Goal: Task Accomplishment & Management: Manage account settings

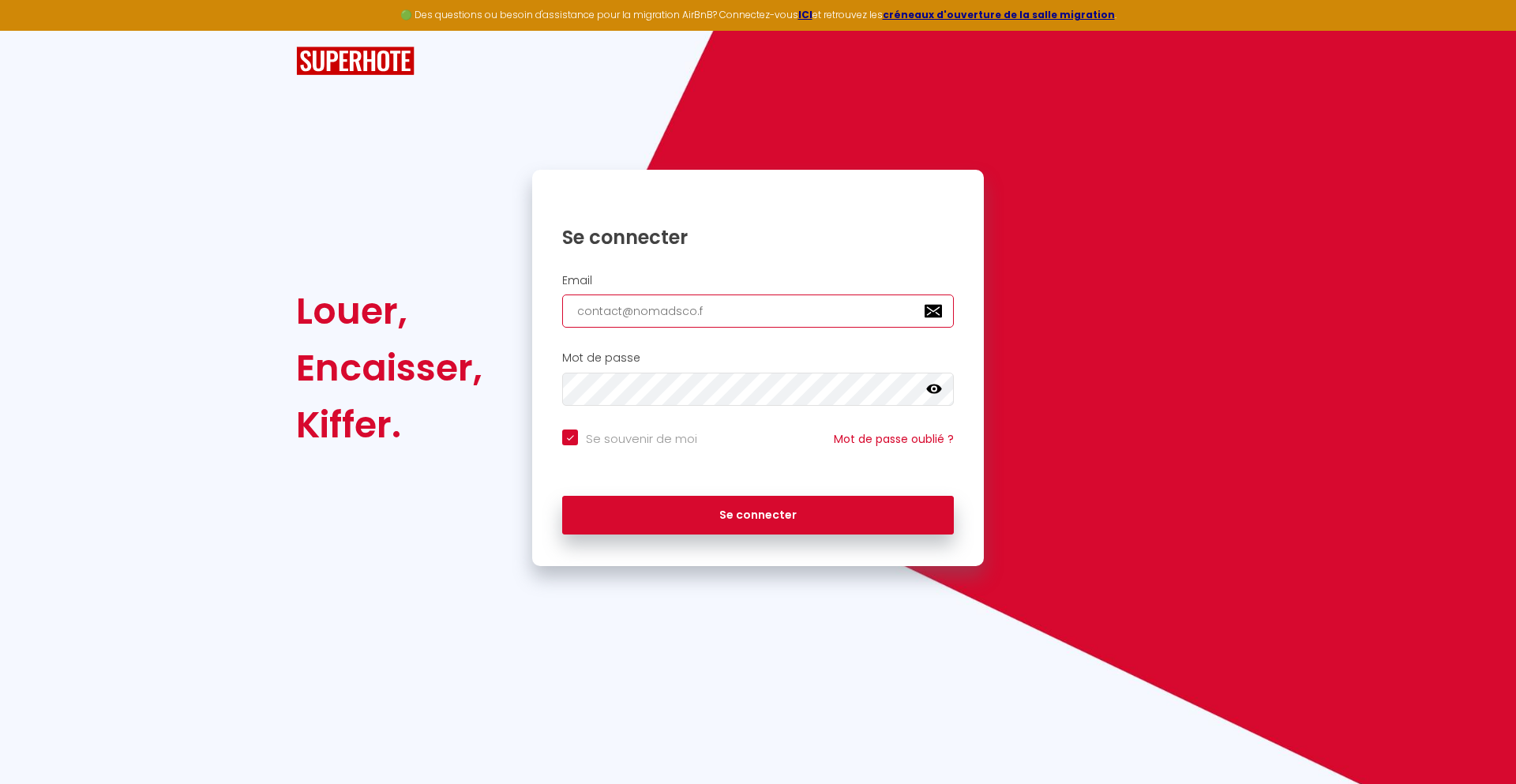
type input "[EMAIL_ADDRESS][DOMAIN_NAME]"
checkbox input "true"
type input "[EMAIL_ADDRESS][DOMAIN_NAME]"
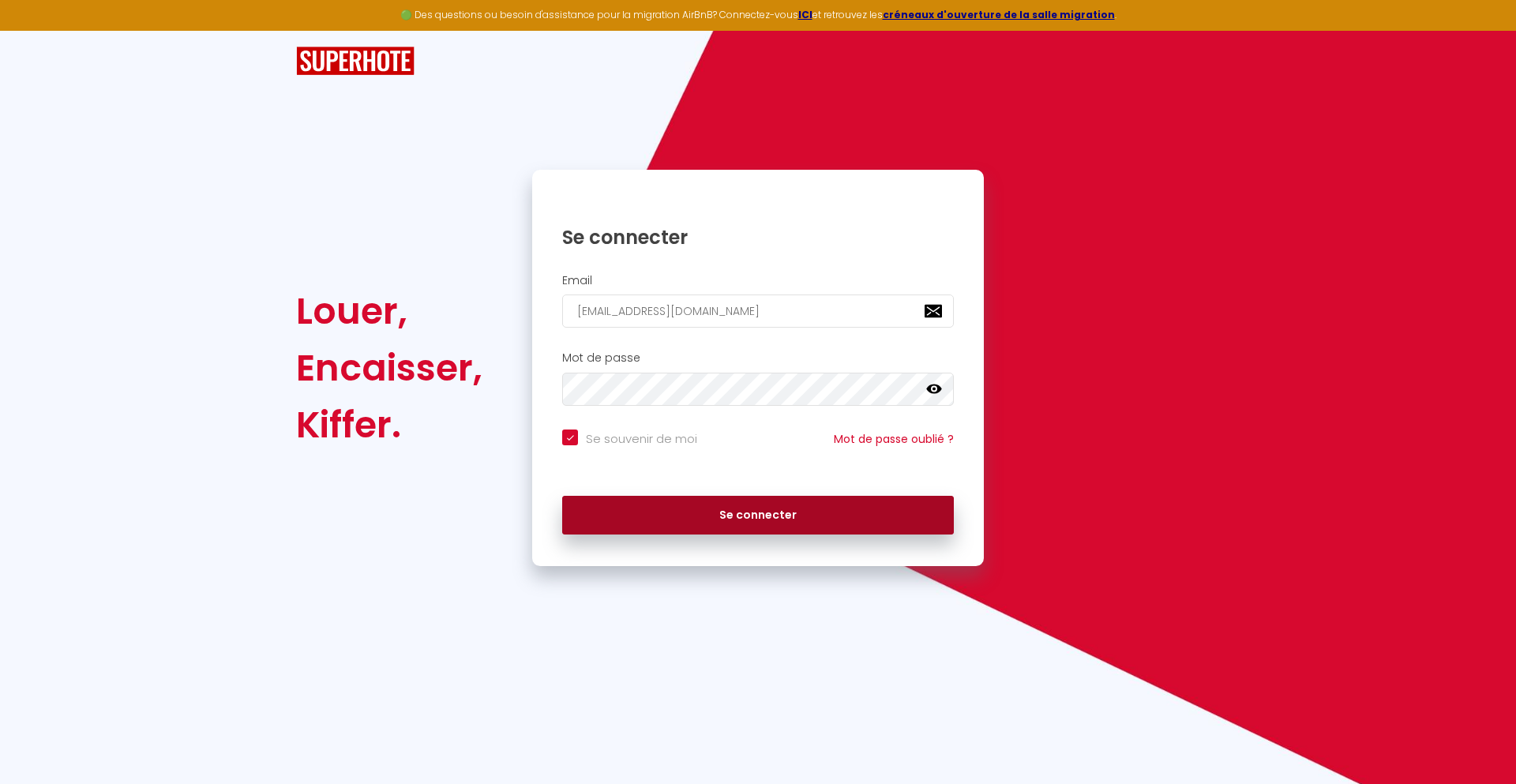
click at [758, 515] on button "Se connecter" at bounding box center [758, 515] width 391 height 39
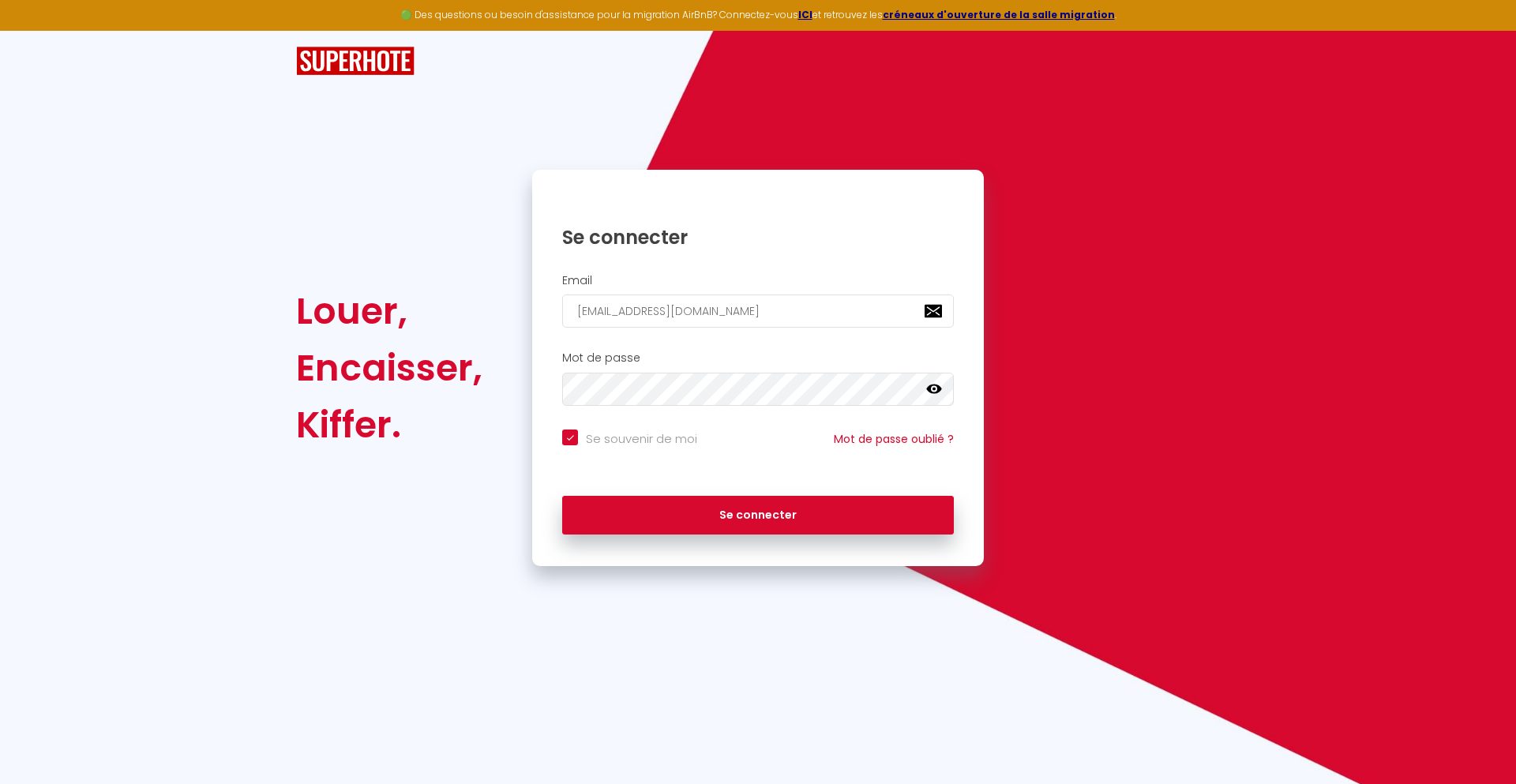
checkbox input "true"
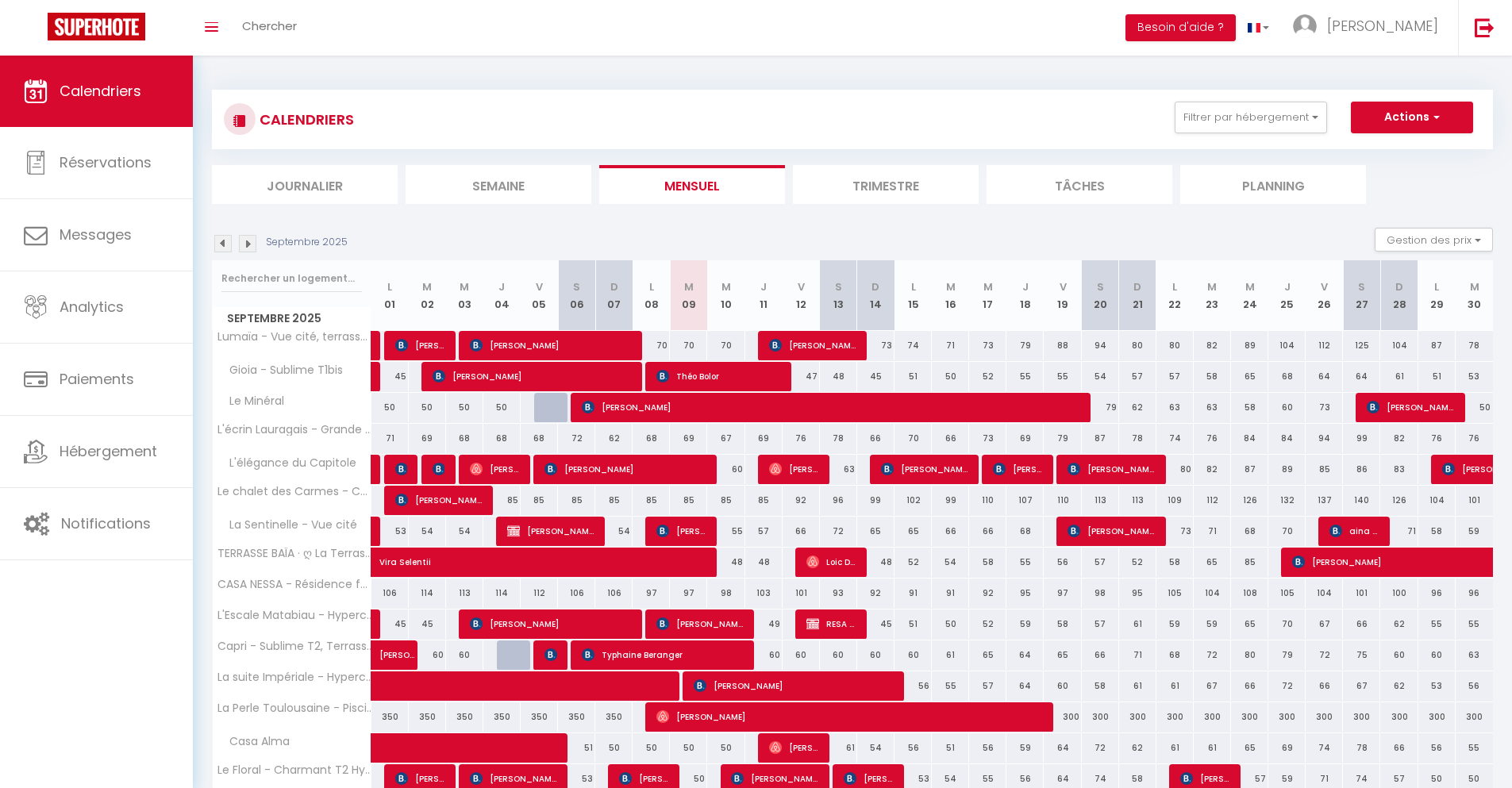
click at [305, 184] on li "Journalier" at bounding box center [304, 185] width 185 height 39
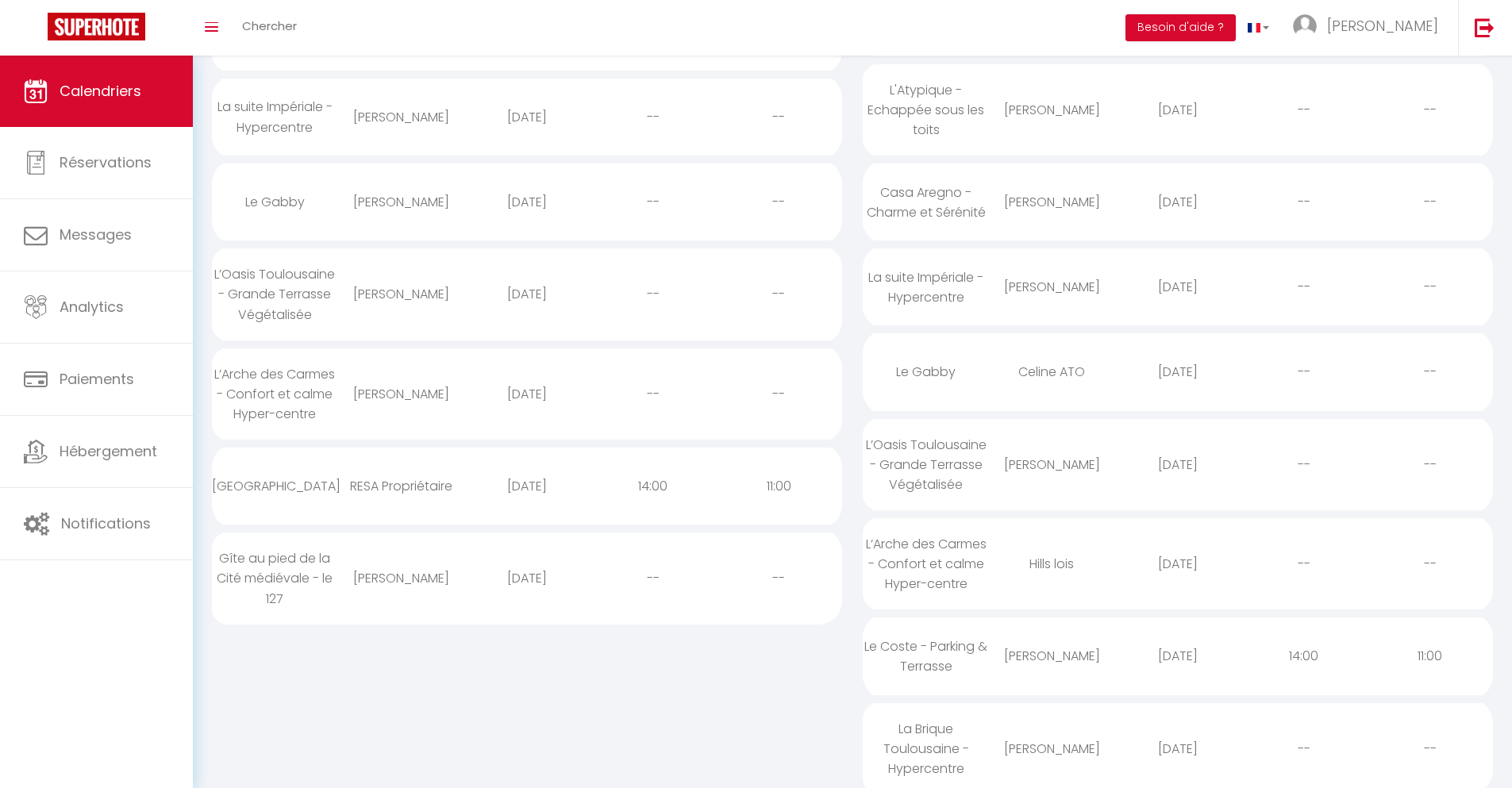
scroll to position [609, 0]
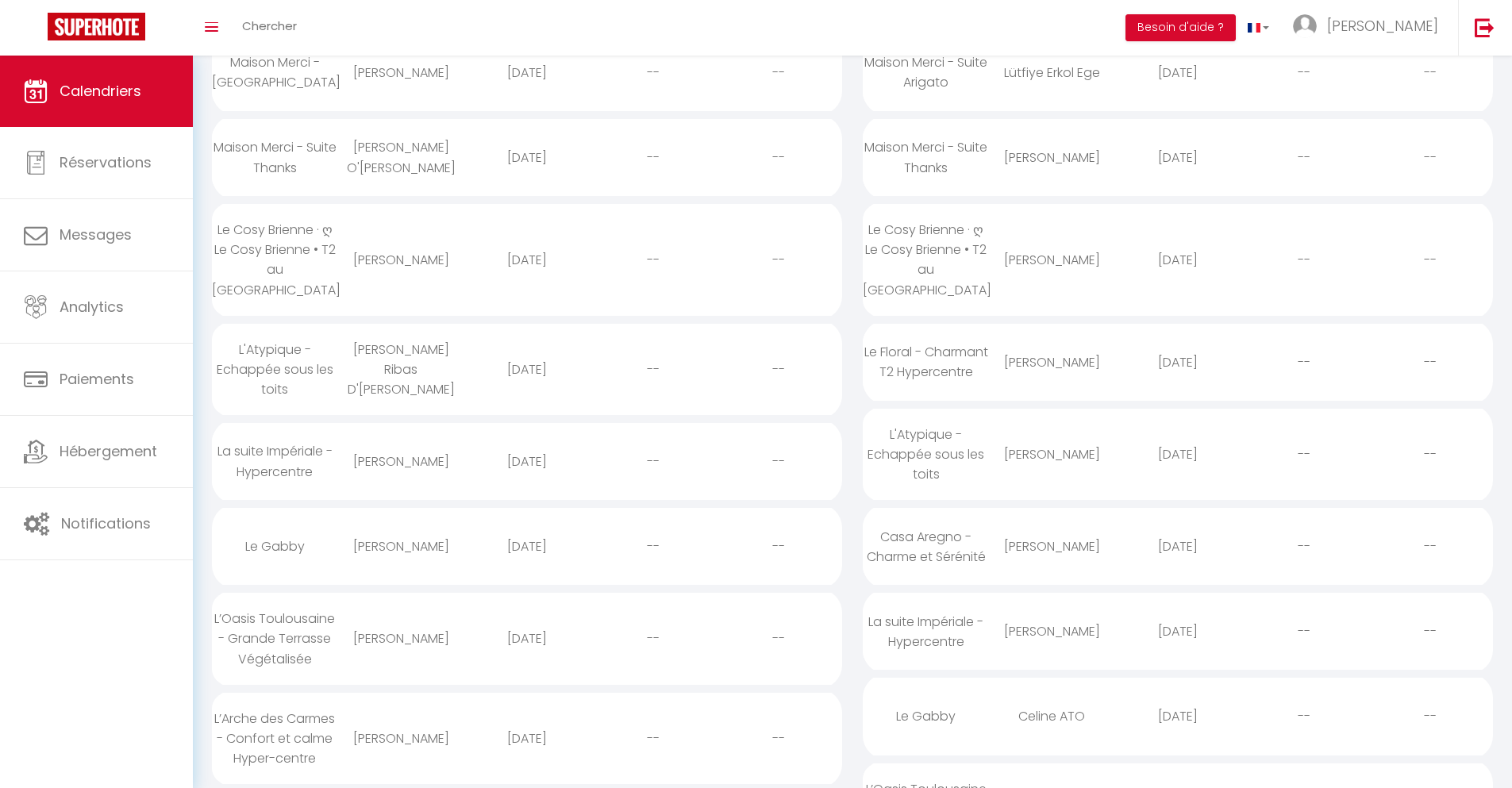
click at [526, 738] on div "[DATE]" at bounding box center [526, 738] width 126 height 51
select select "0"
select select "1"
select select
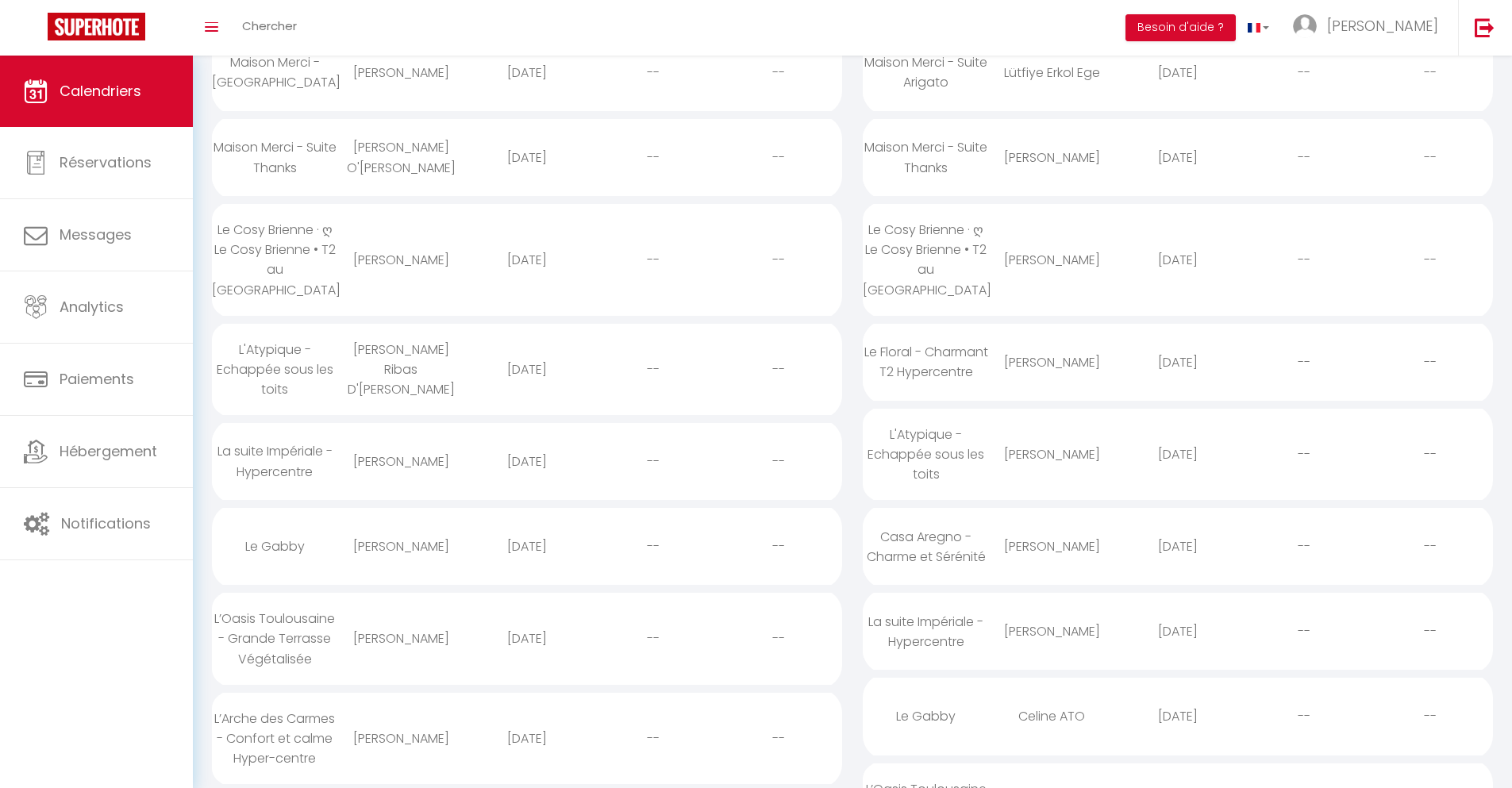
select select
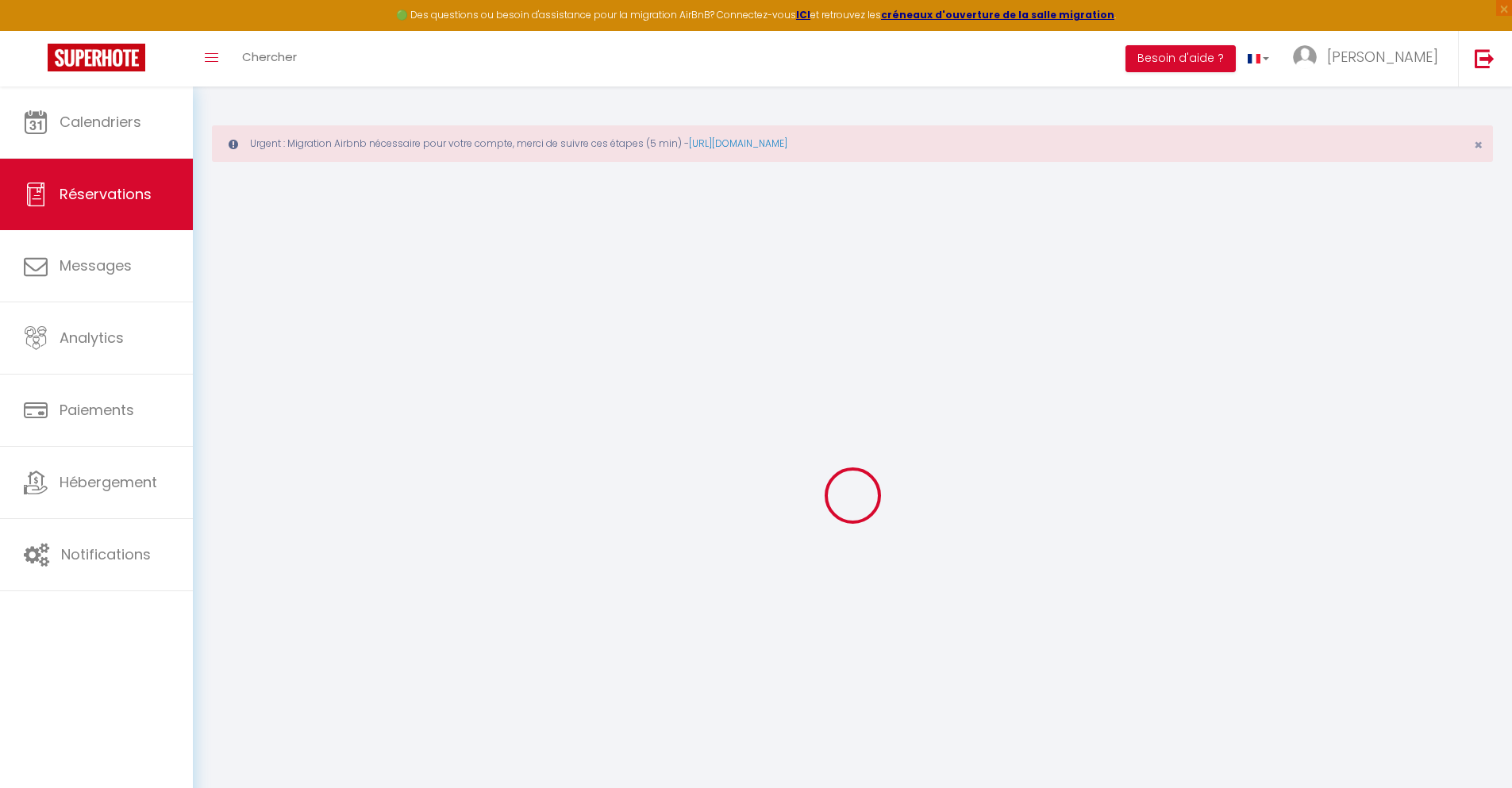
select select
checkbox input "false"
type textarea "** THIS RESERVATION HAS BEEN PRE-PAID ** BOOKING NOTE : Payment charge is EUR 5…"
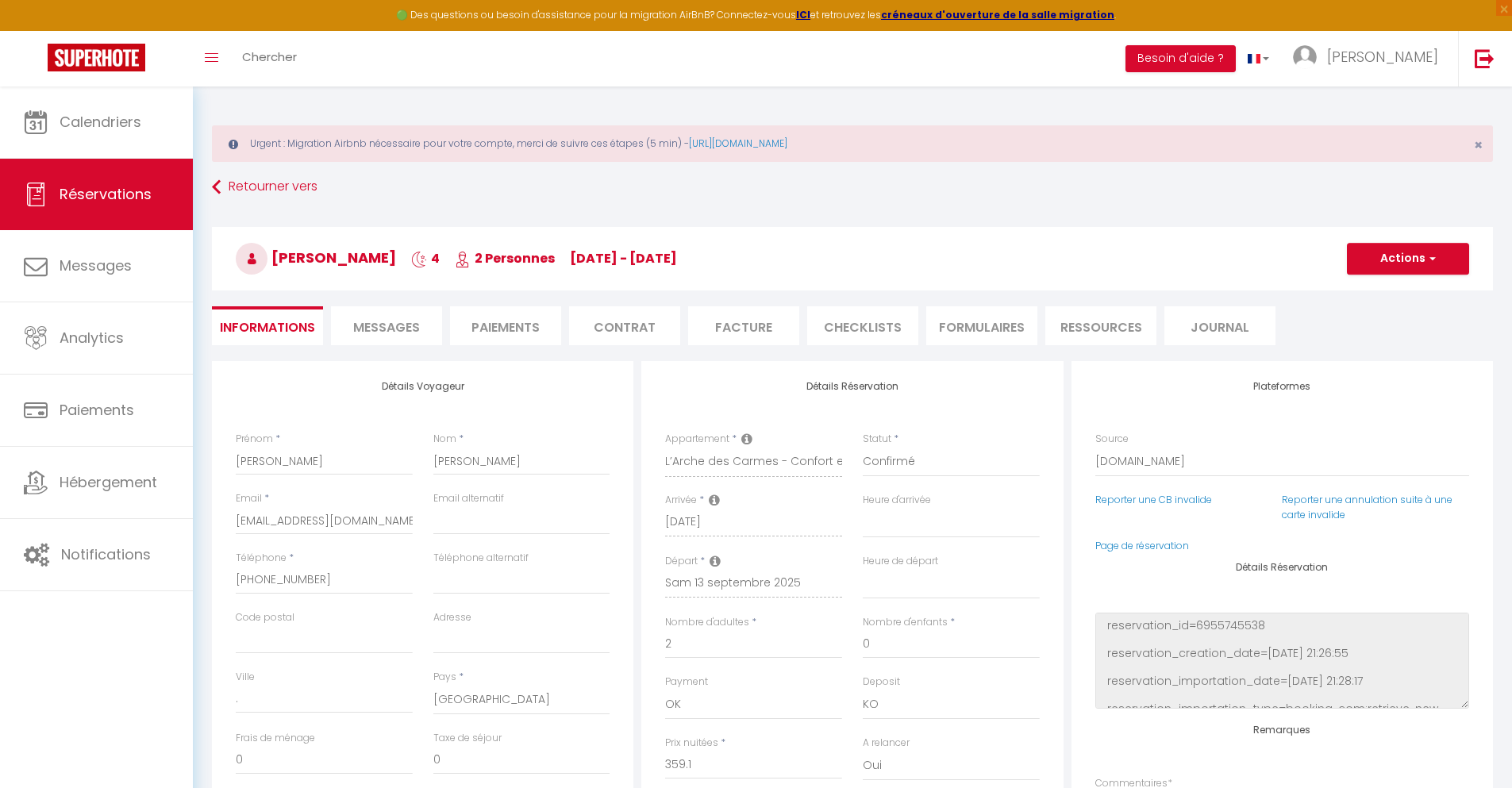
type input "45"
type input "23.5"
select select
checkbox input "false"
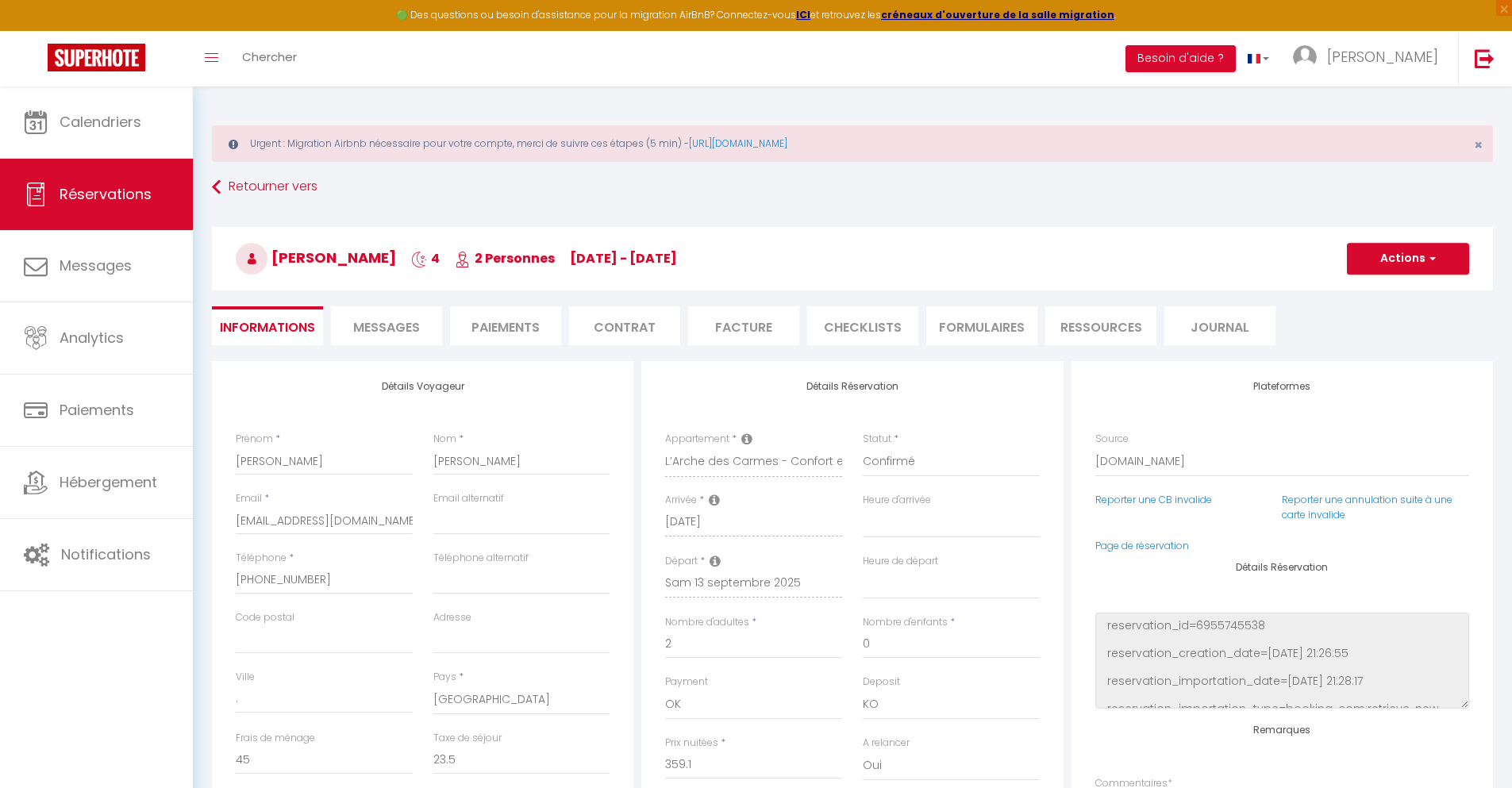
select select
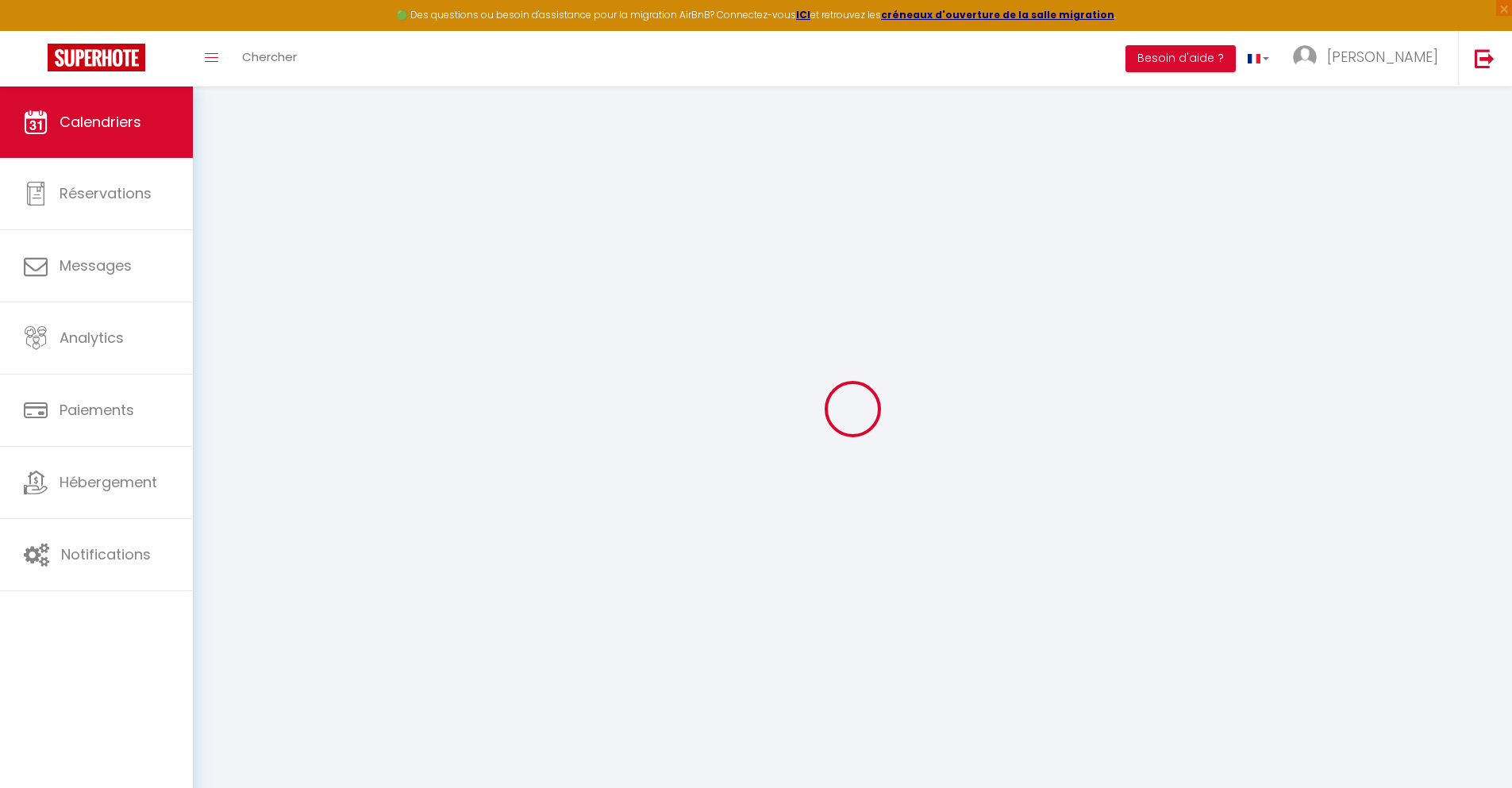
select select
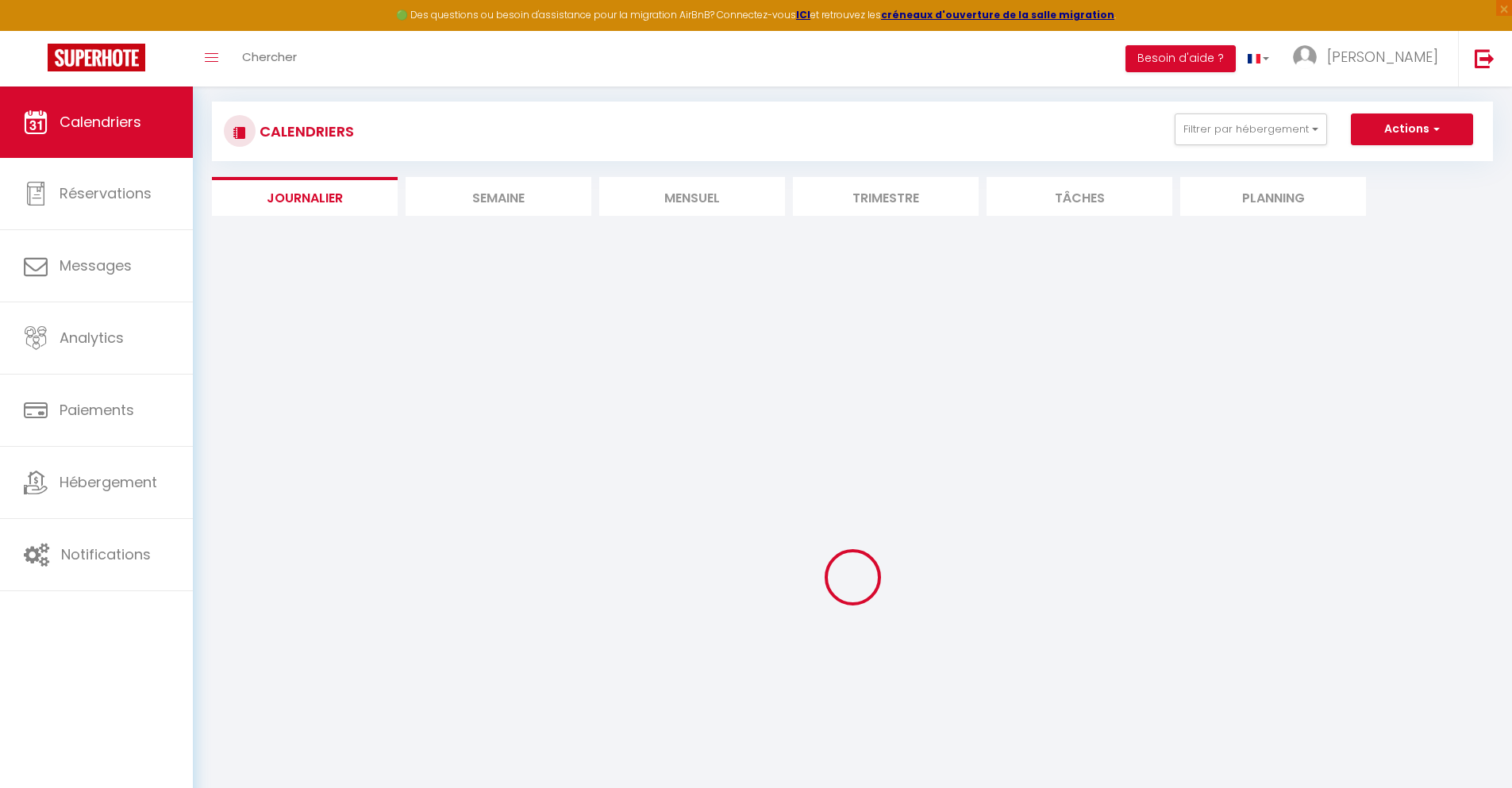
select select
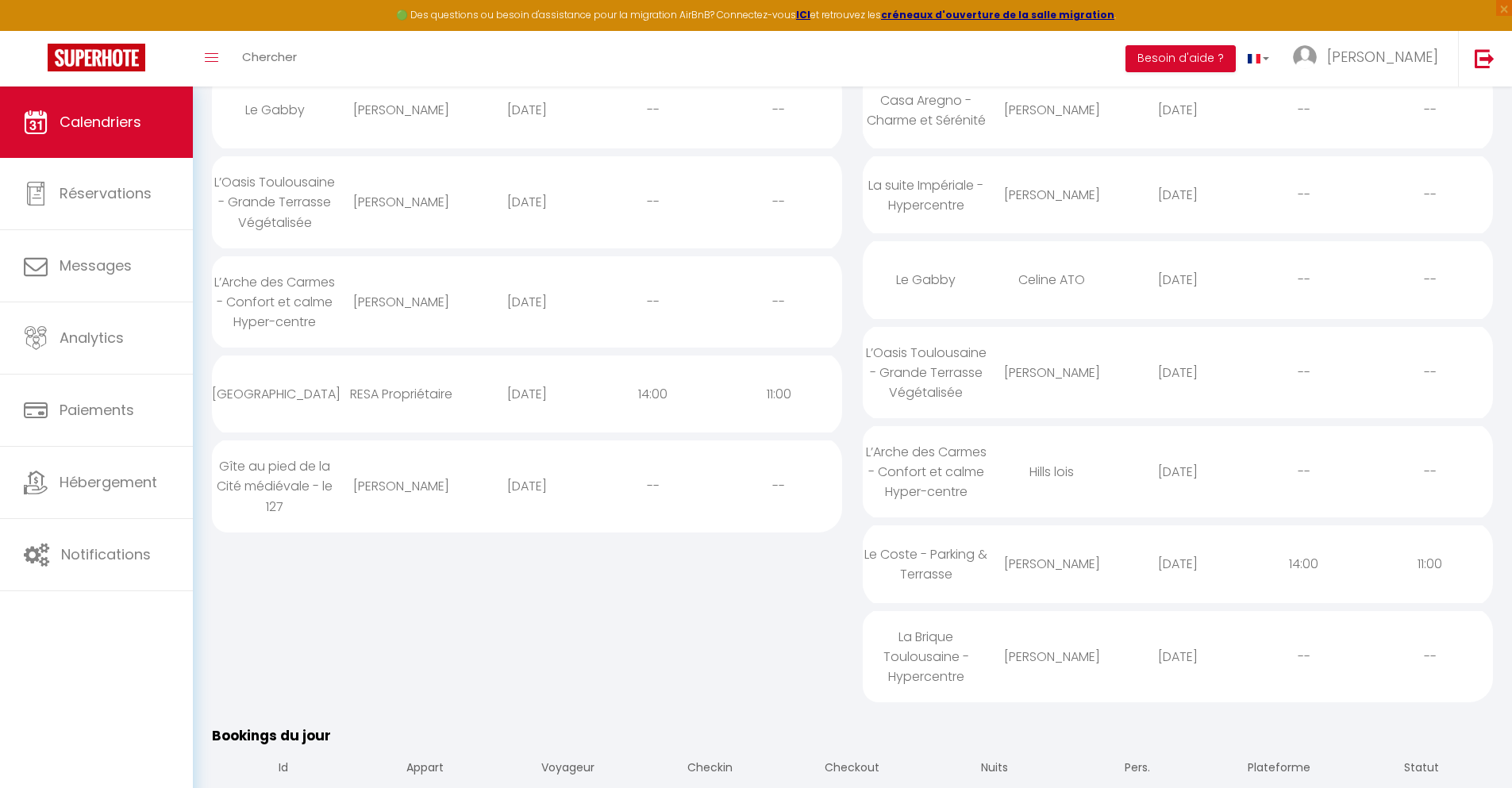
scroll to position [793, 0]
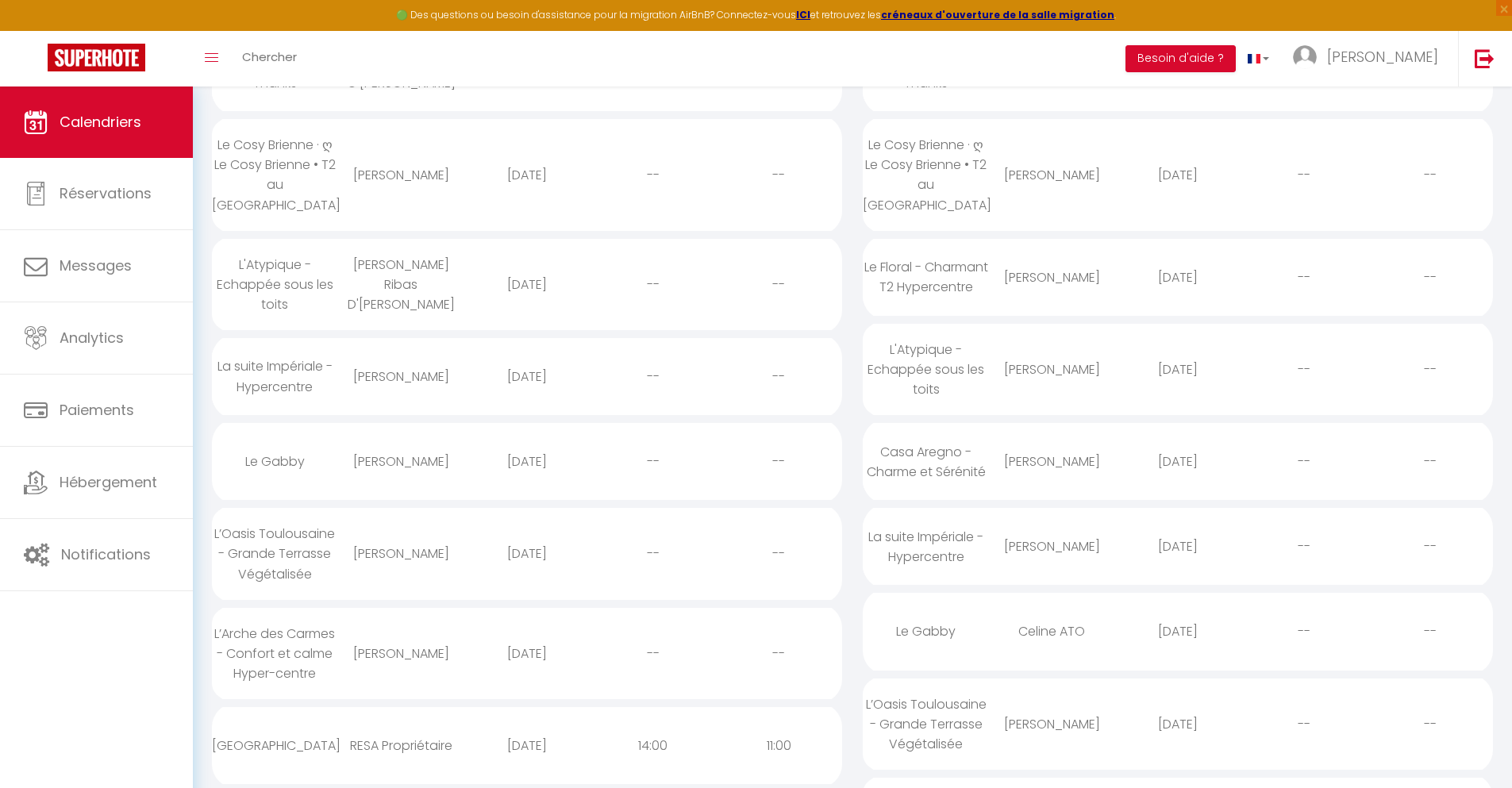
click at [526, 745] on div "[DATE]" at bounding box center [526, 745] width 126 height 51
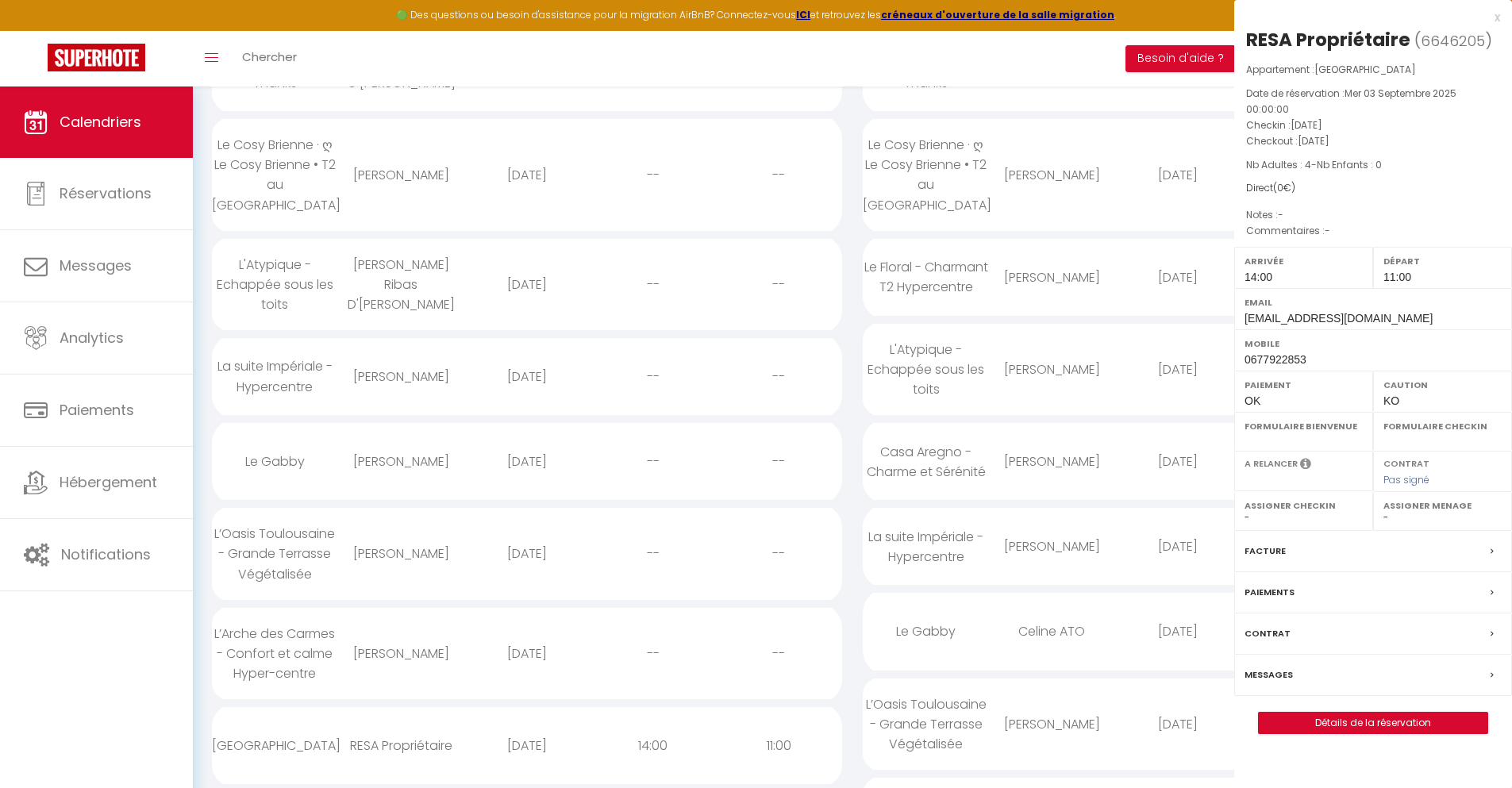
select select "0"
select select "1"
select select
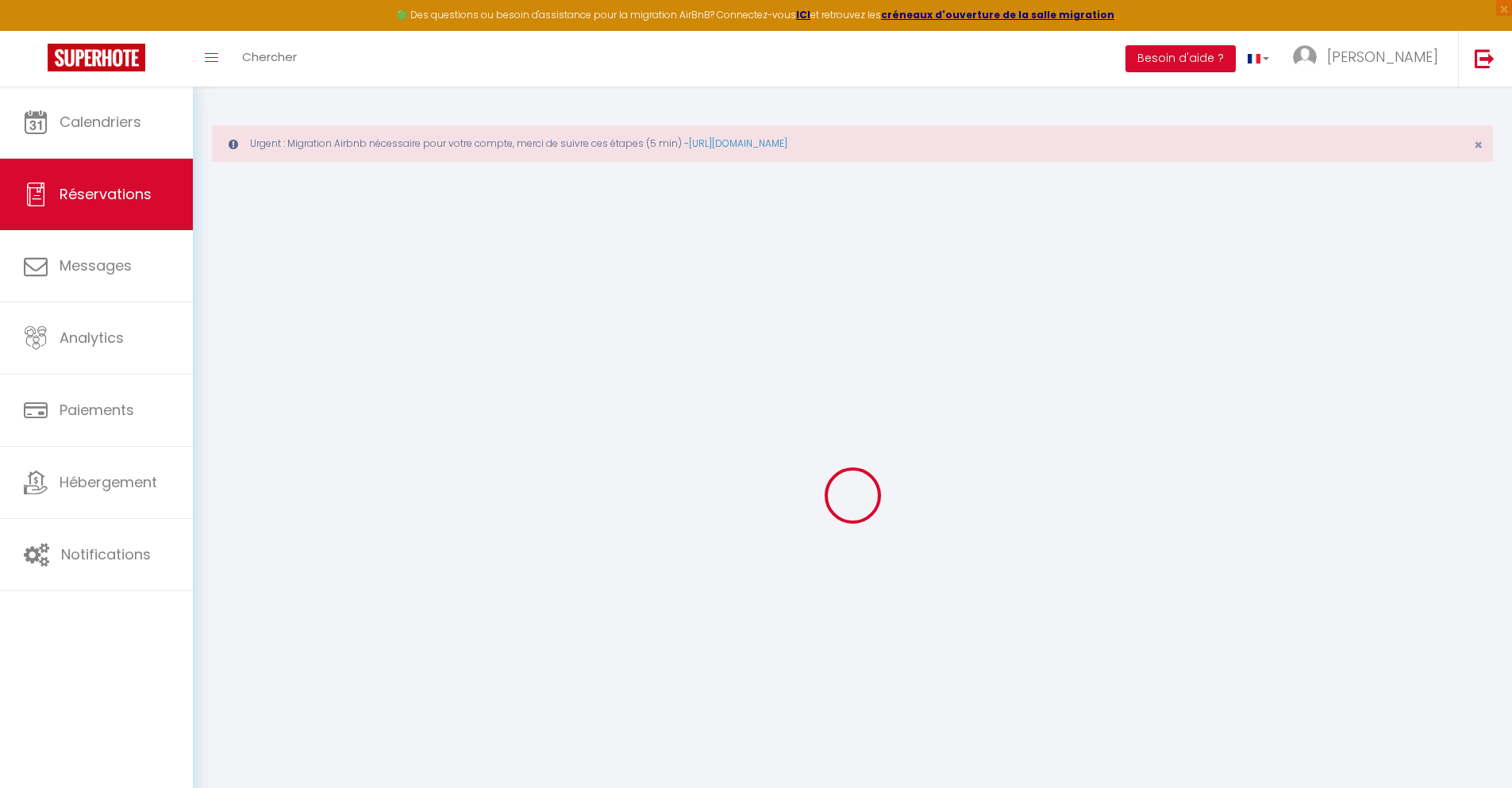
select select
checkbox input "false"
select select
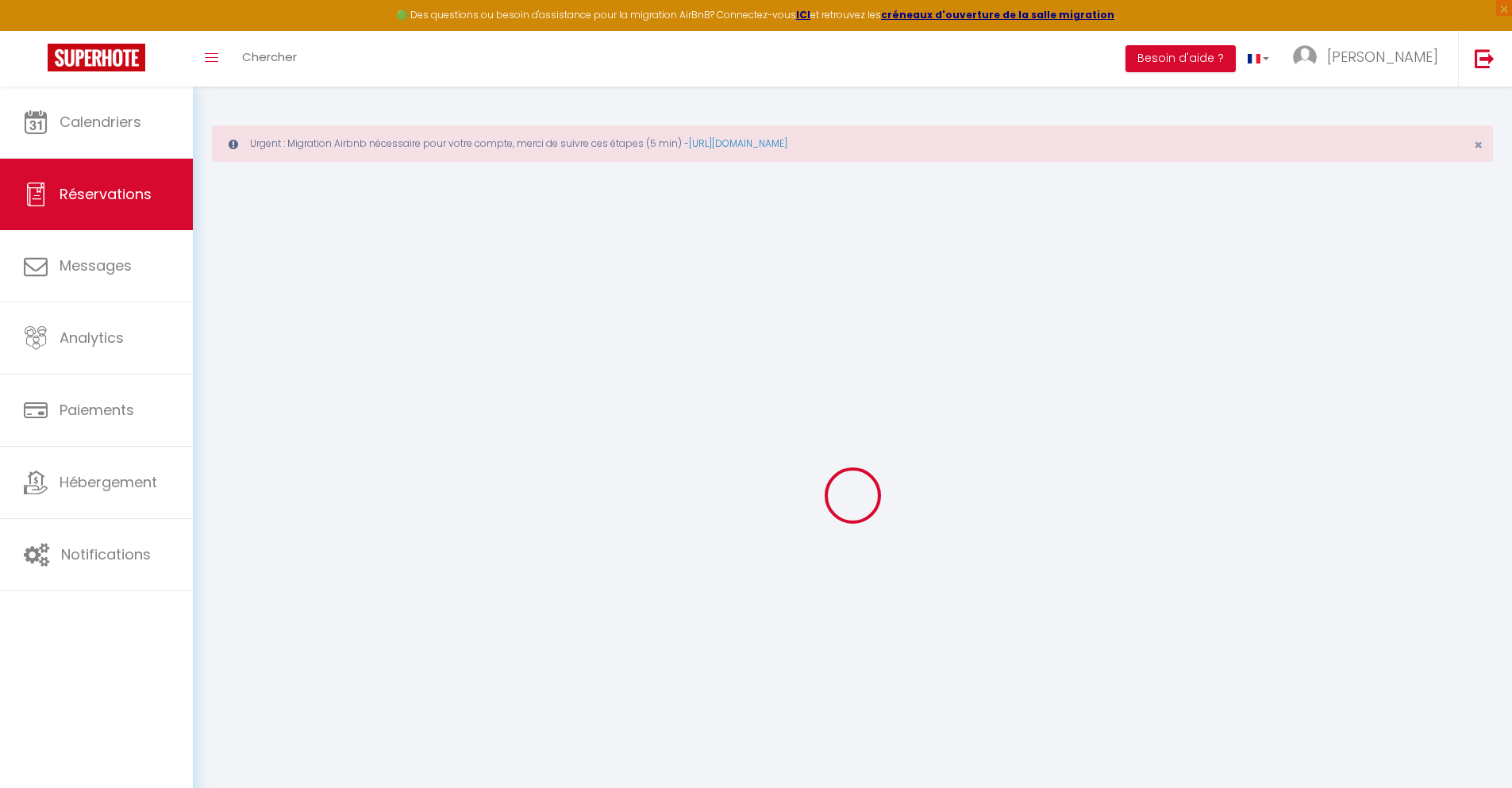
select select
checkbox input "false"
select select
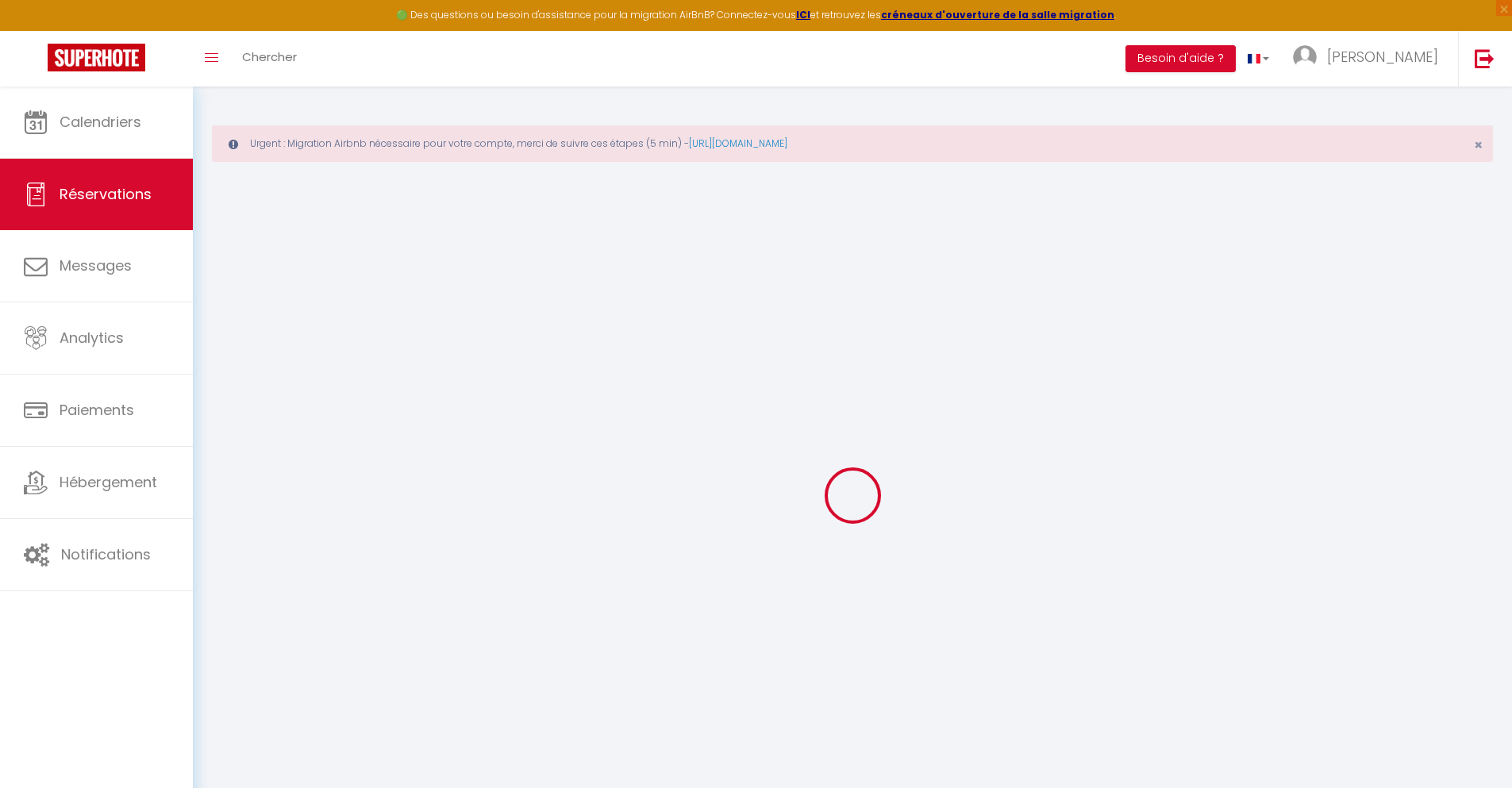
select select
checkbox input "false"
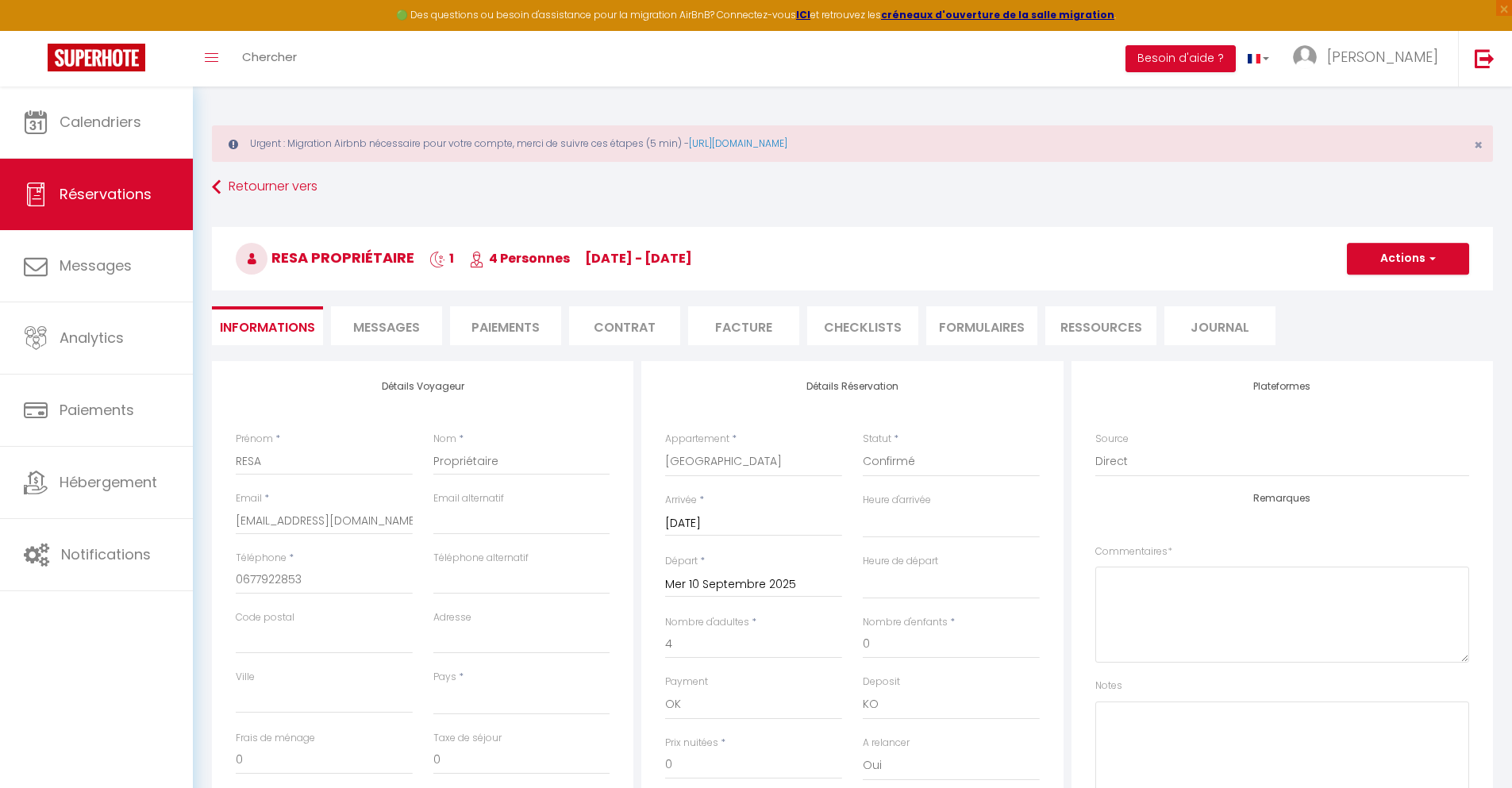
select select
checkbox input "false"
select select "14:00"
select select "11:00"
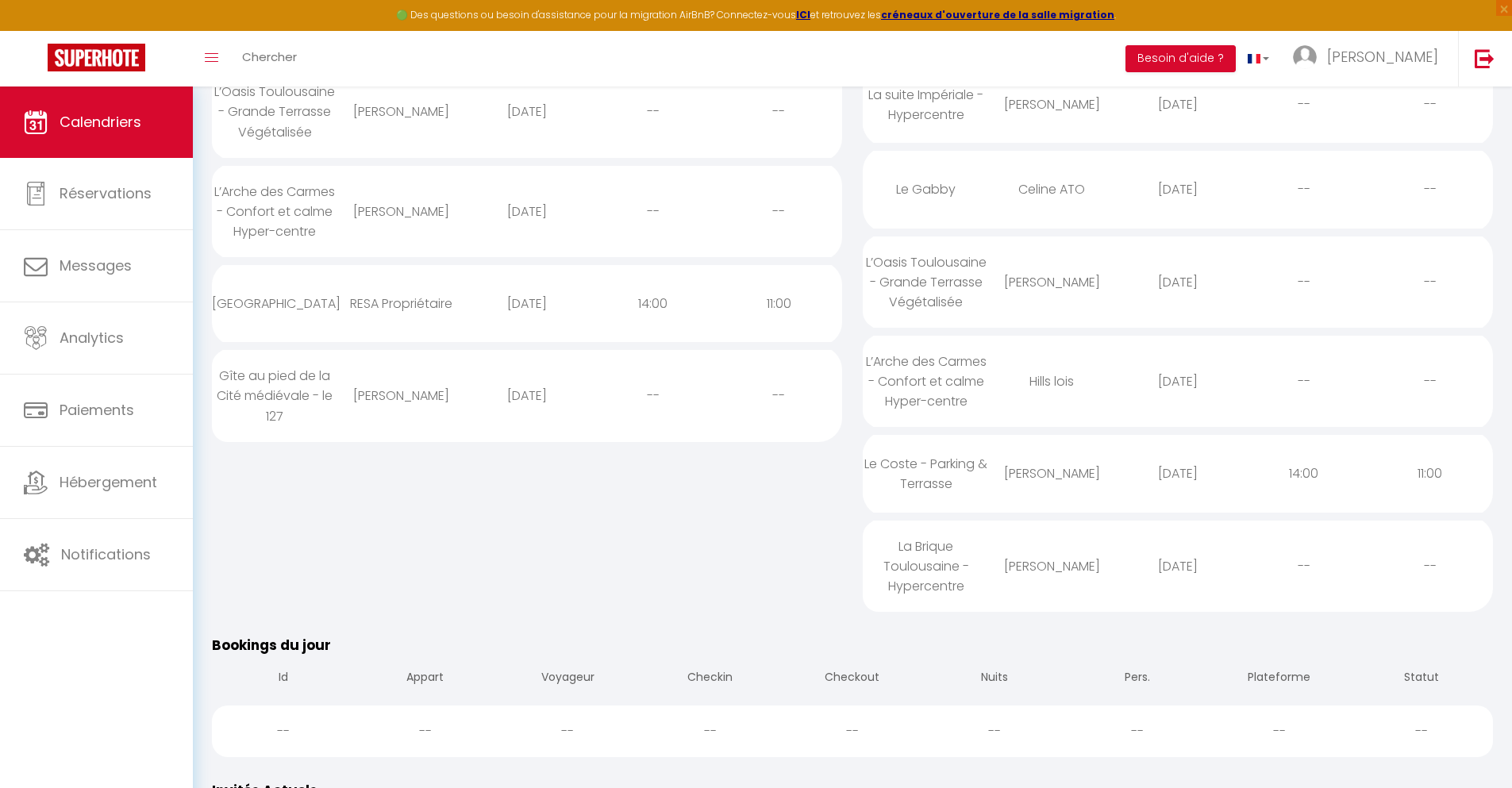
scroll to position [888, 0]
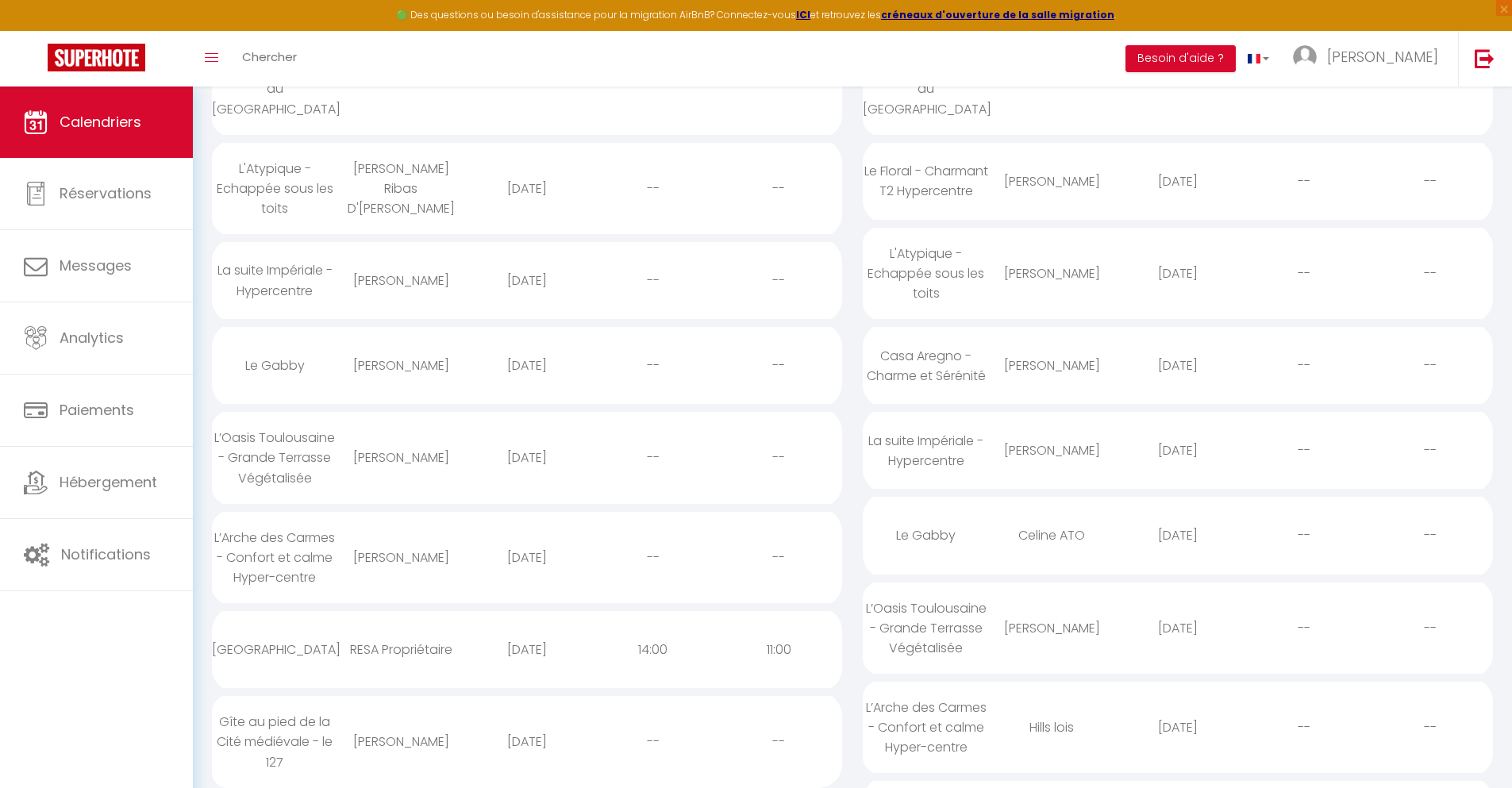
click at [526, 739] on div "[DATE]" at bounding box center [526, 741] width 126 height 51
select select "0"
select select "1"
select select
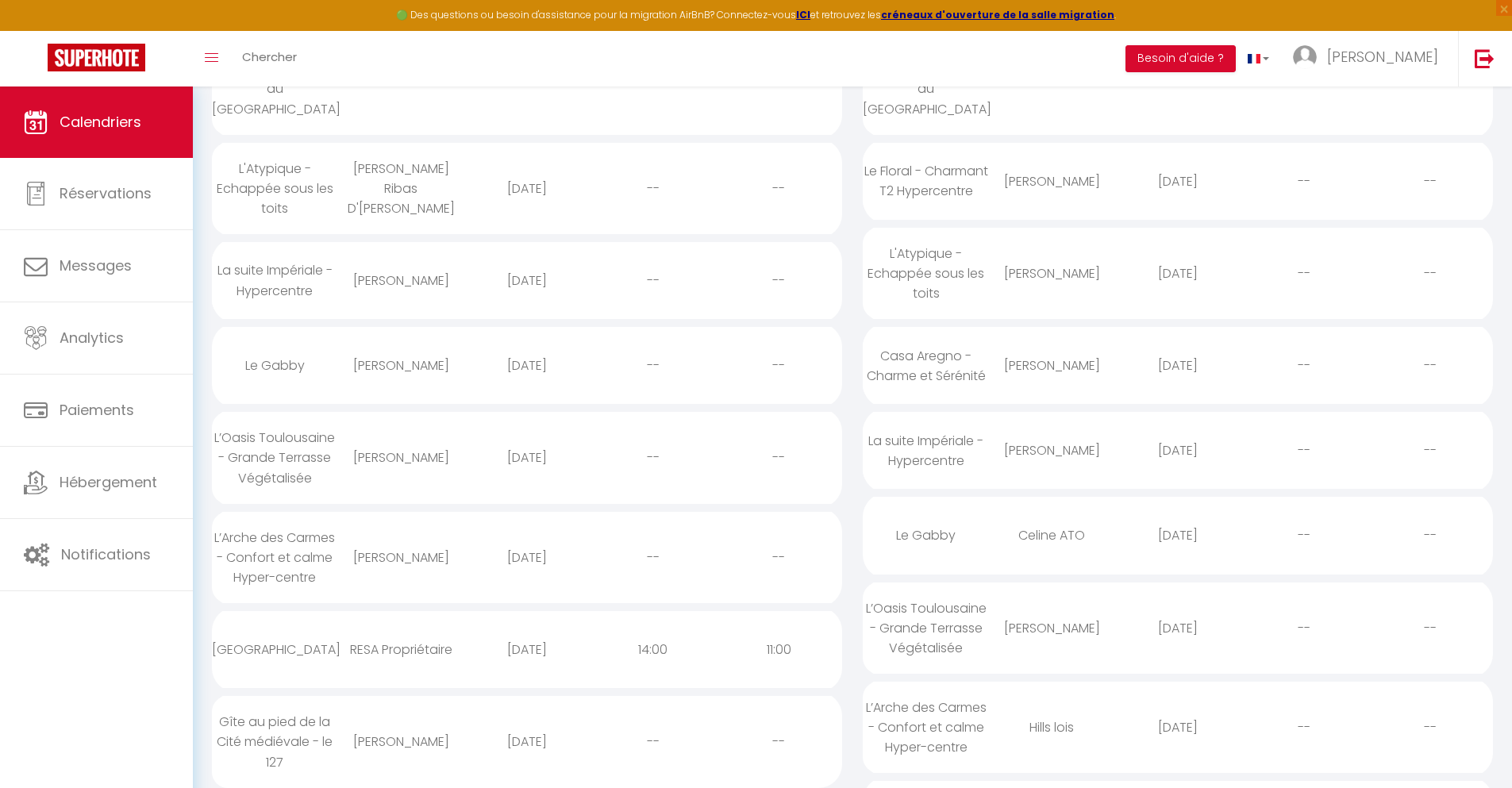
select select
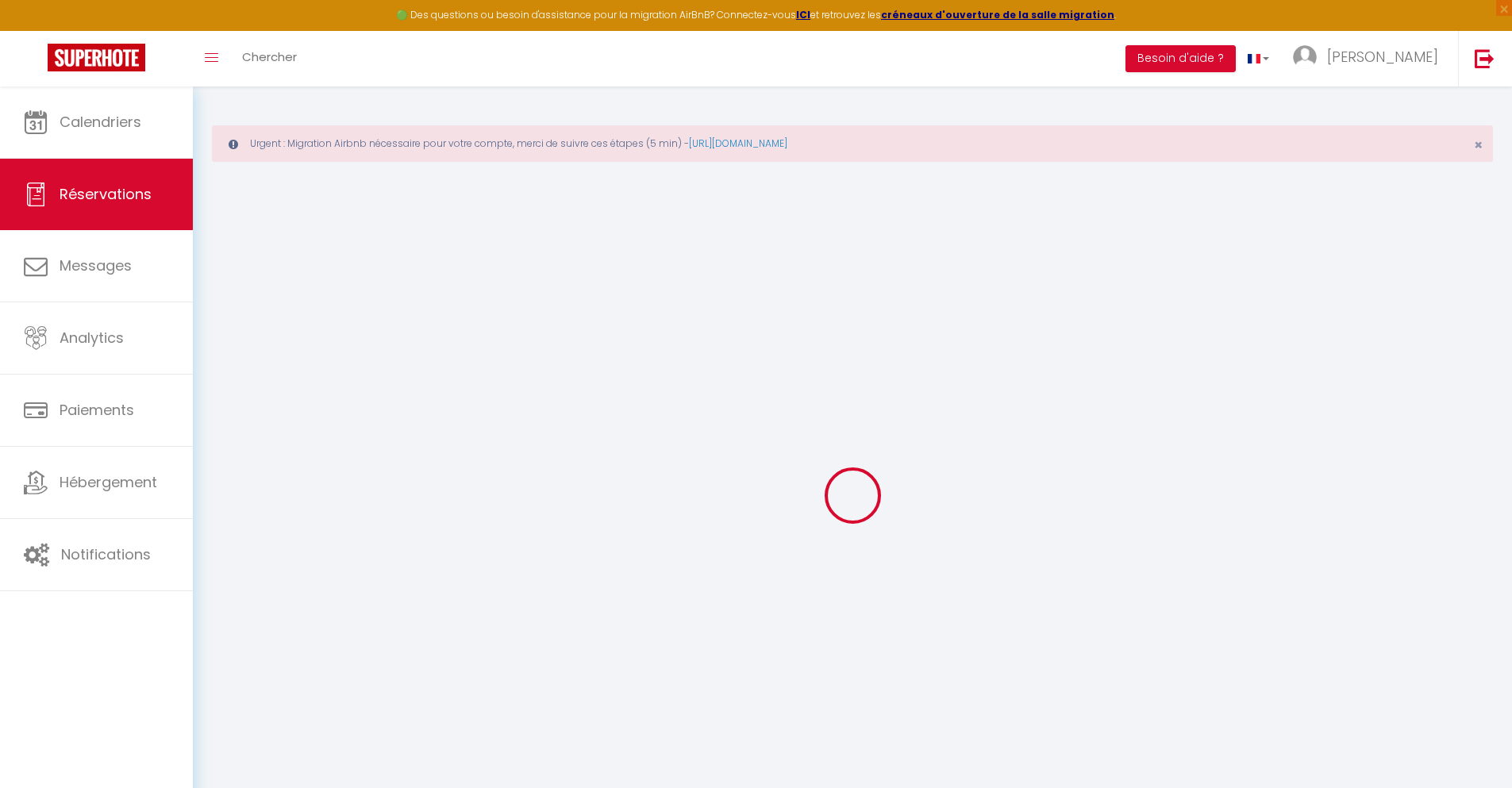
type input "[PERSON_NAME]"
type input "Lechich"
type input "[EMAIL_ADDRESS][DOMAIN_NAME]"
type input "[PHONE_NUMBER]"
select select
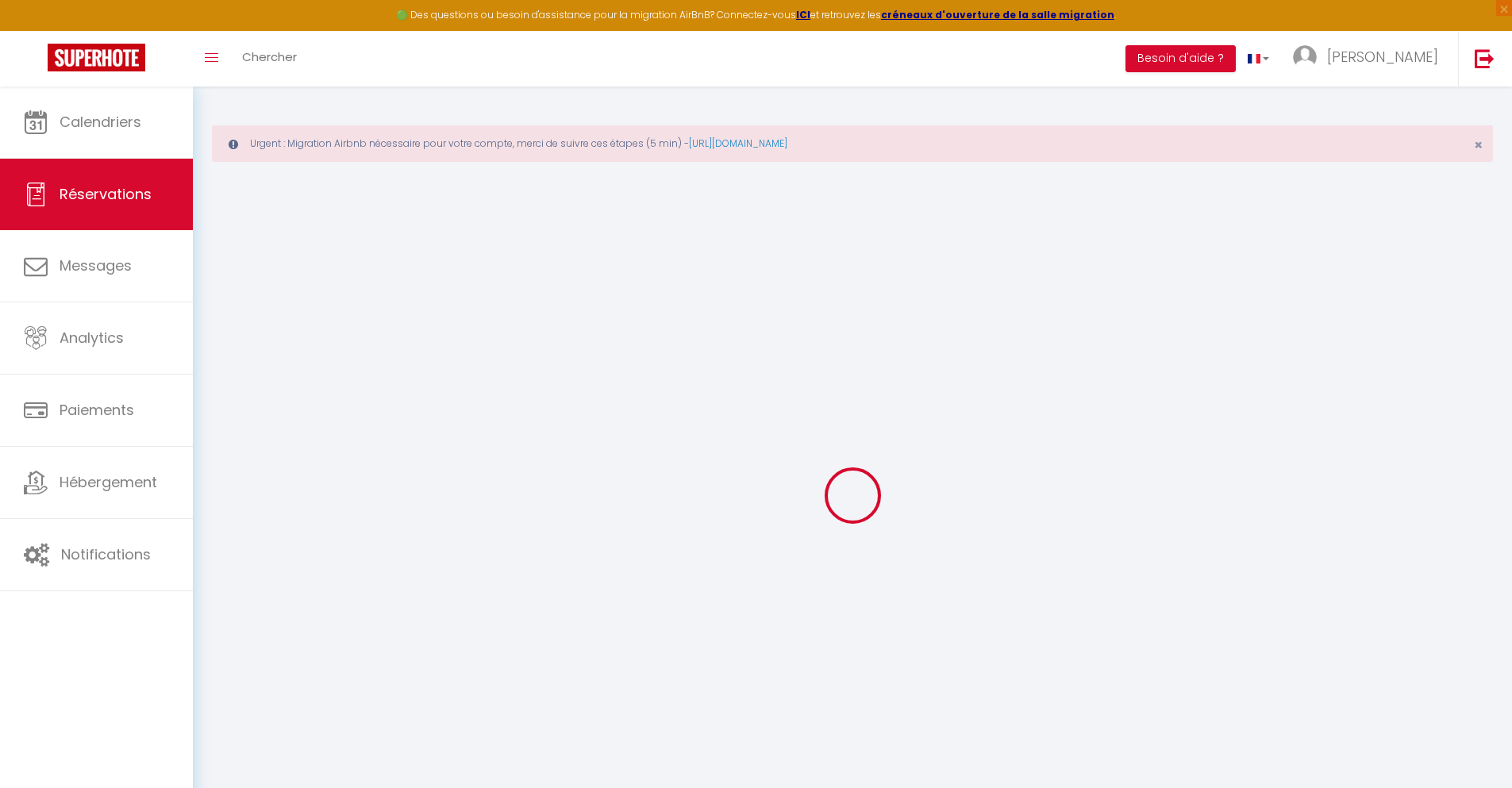
type input "7.92"
select select "74296"
select select "1"
select select
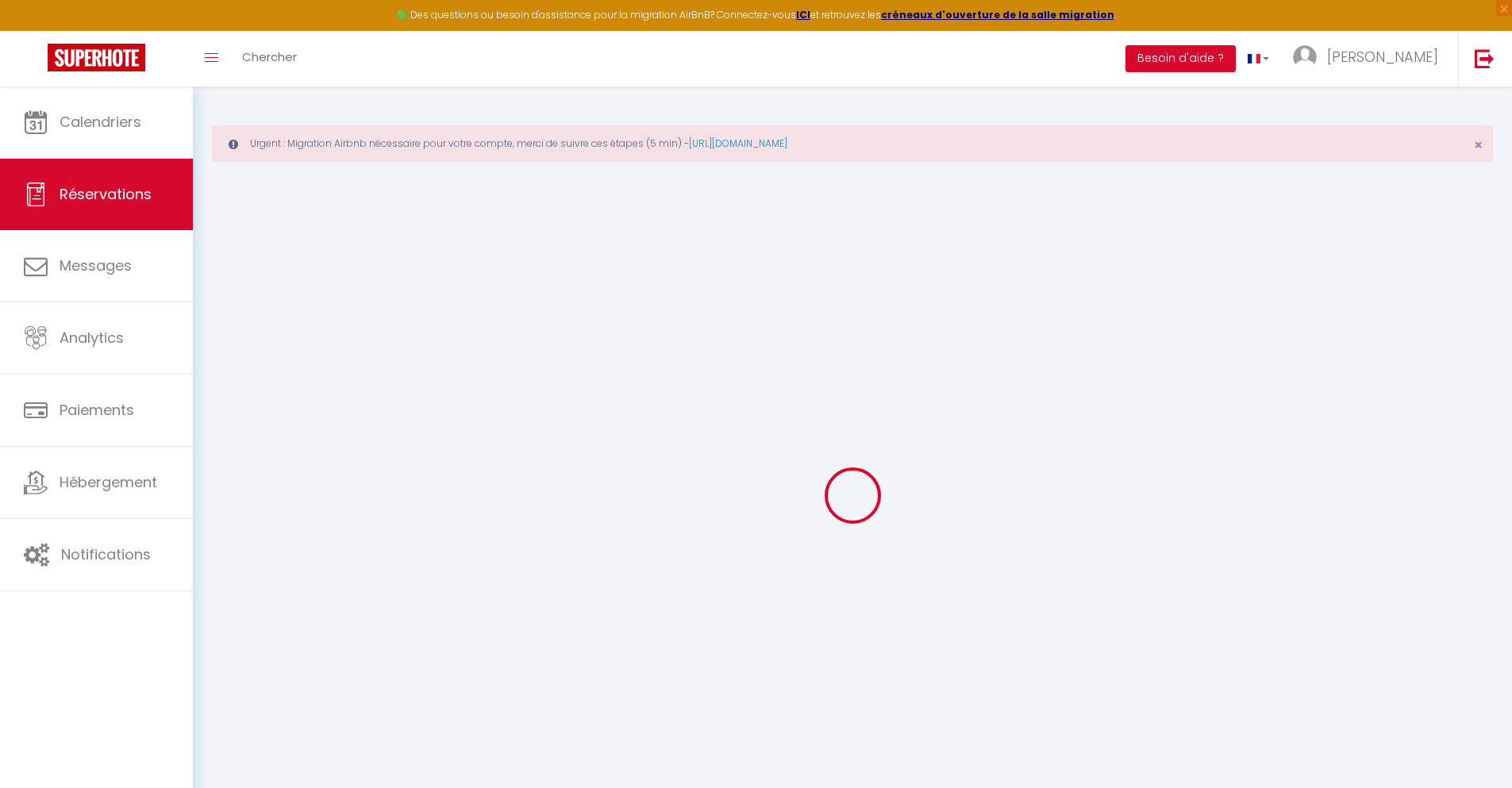
type input "2"
select select "12"
select select
type input "200"
checkbox input "false"
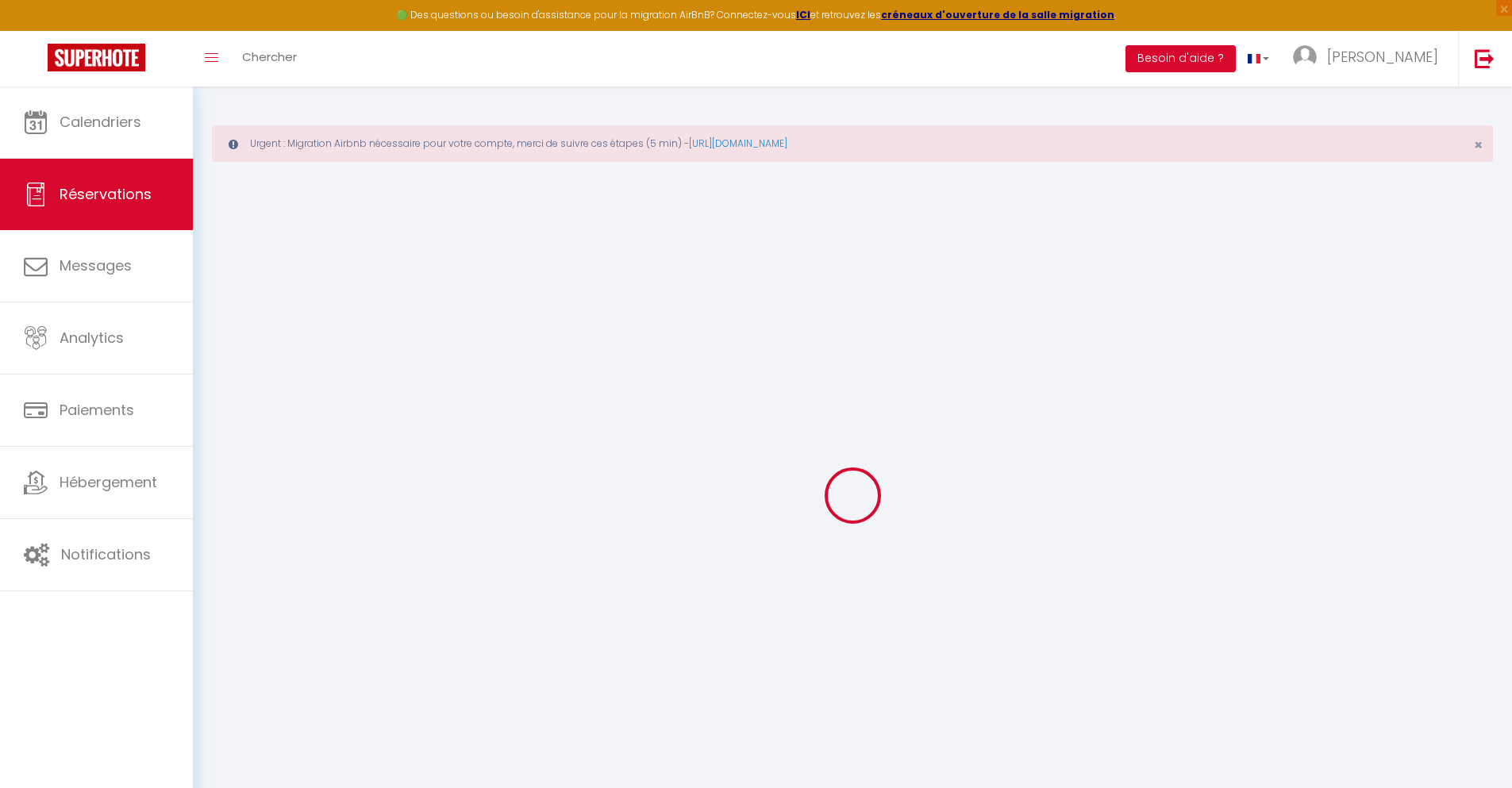
type input "0"
select select "1"
type input "0"
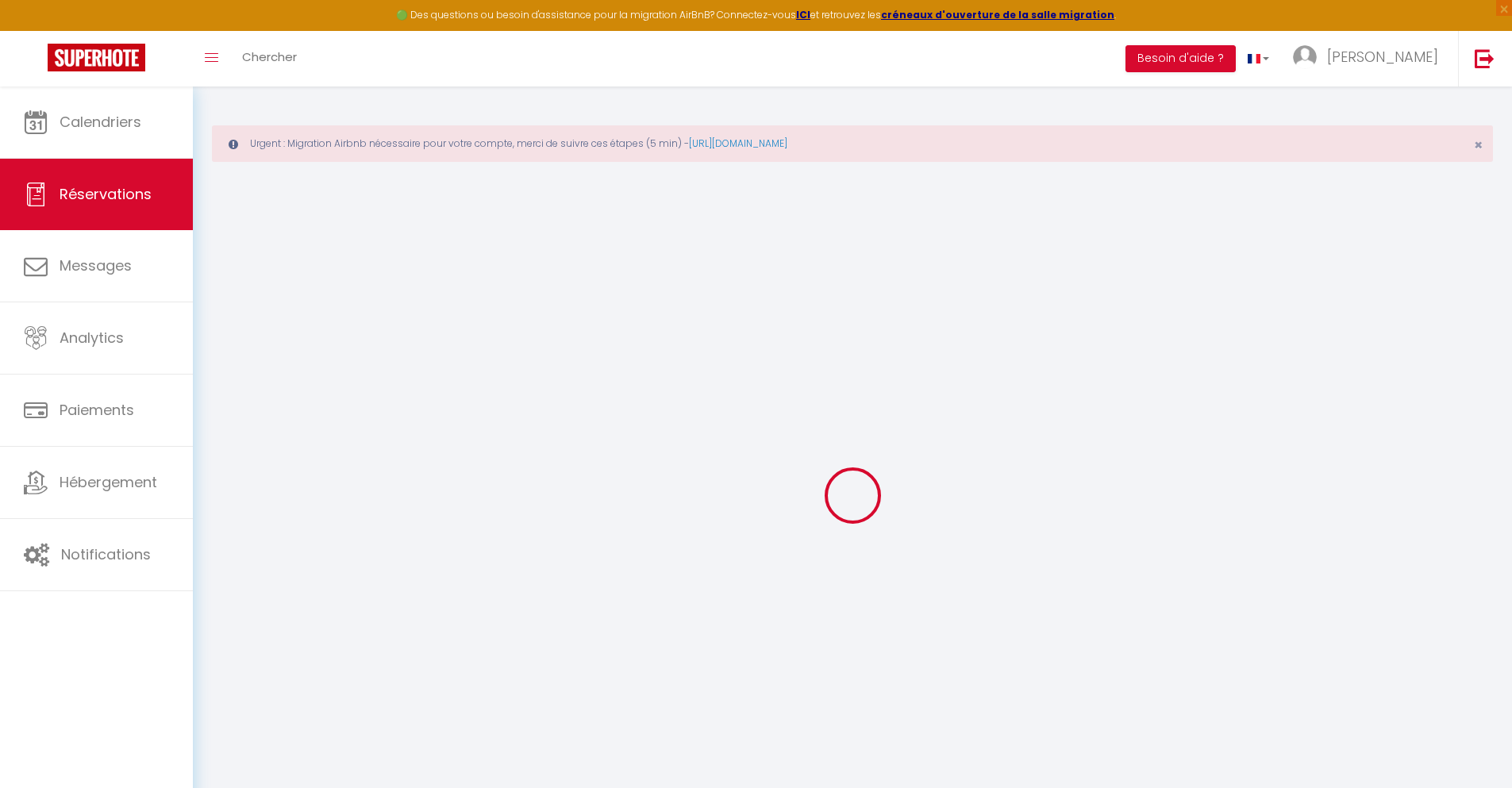
select select
select select "15"
checkbox input "false"
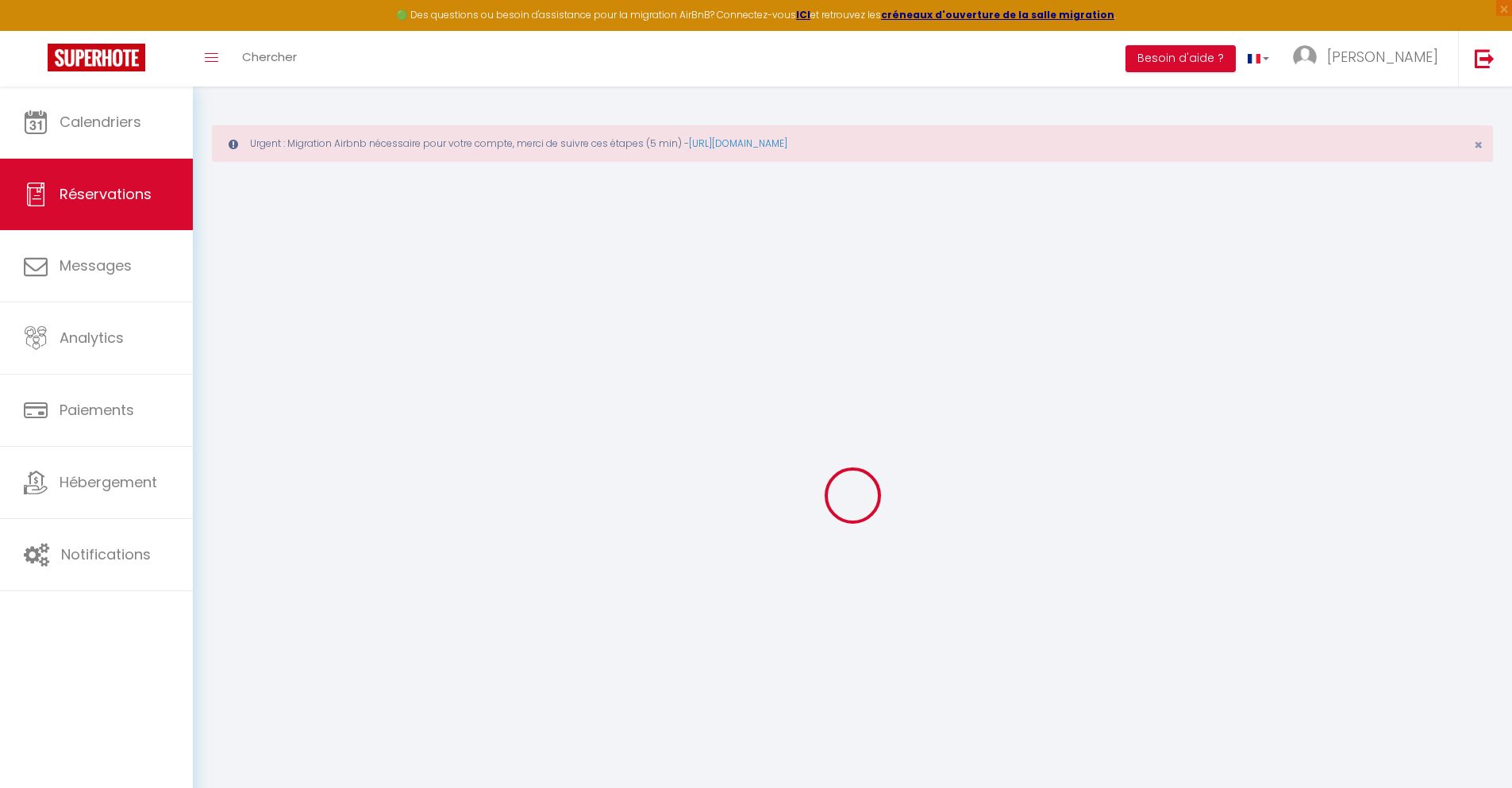
select select
checkbox input "false"
select select
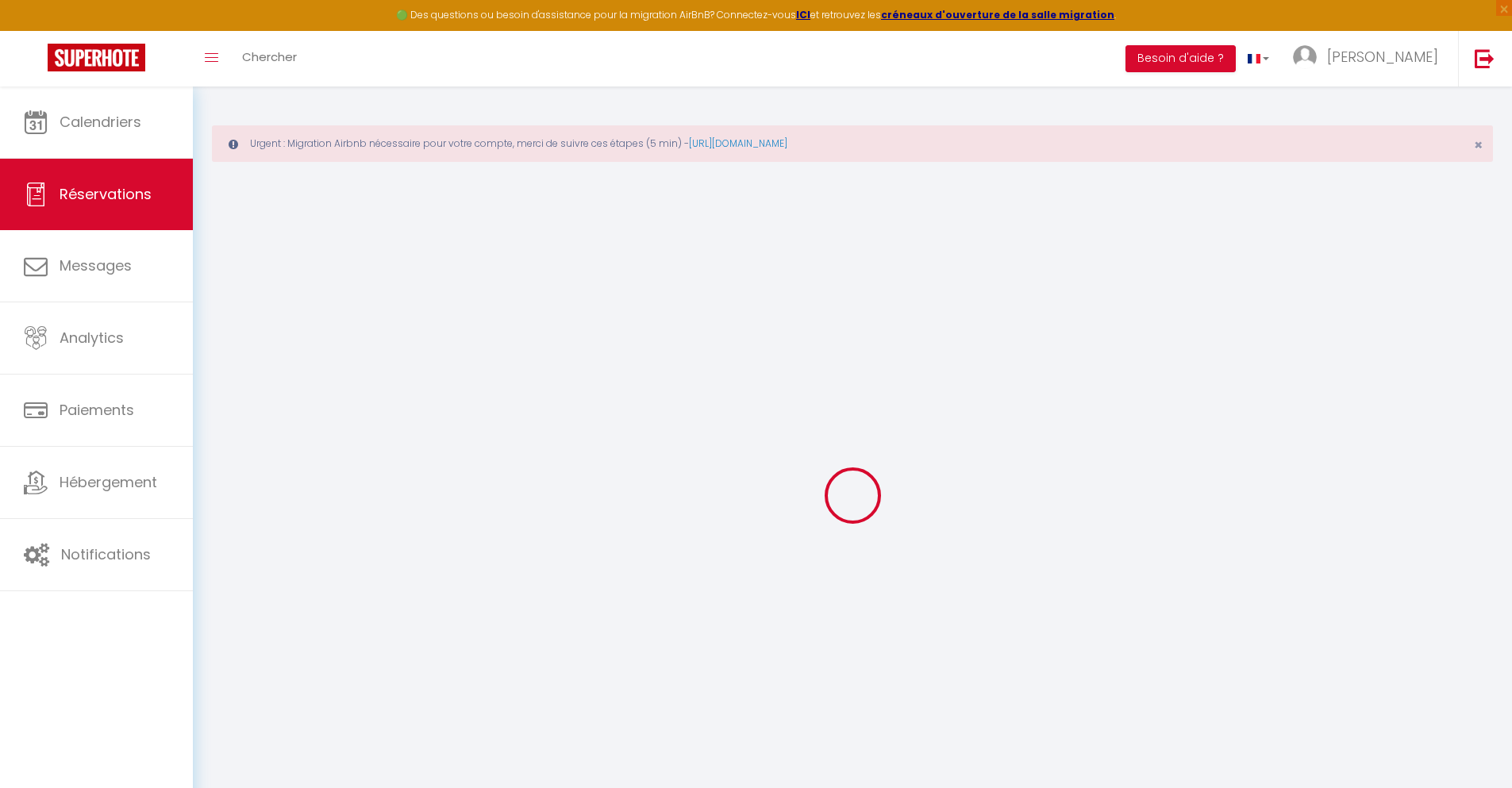
select select
checkbox input "false"
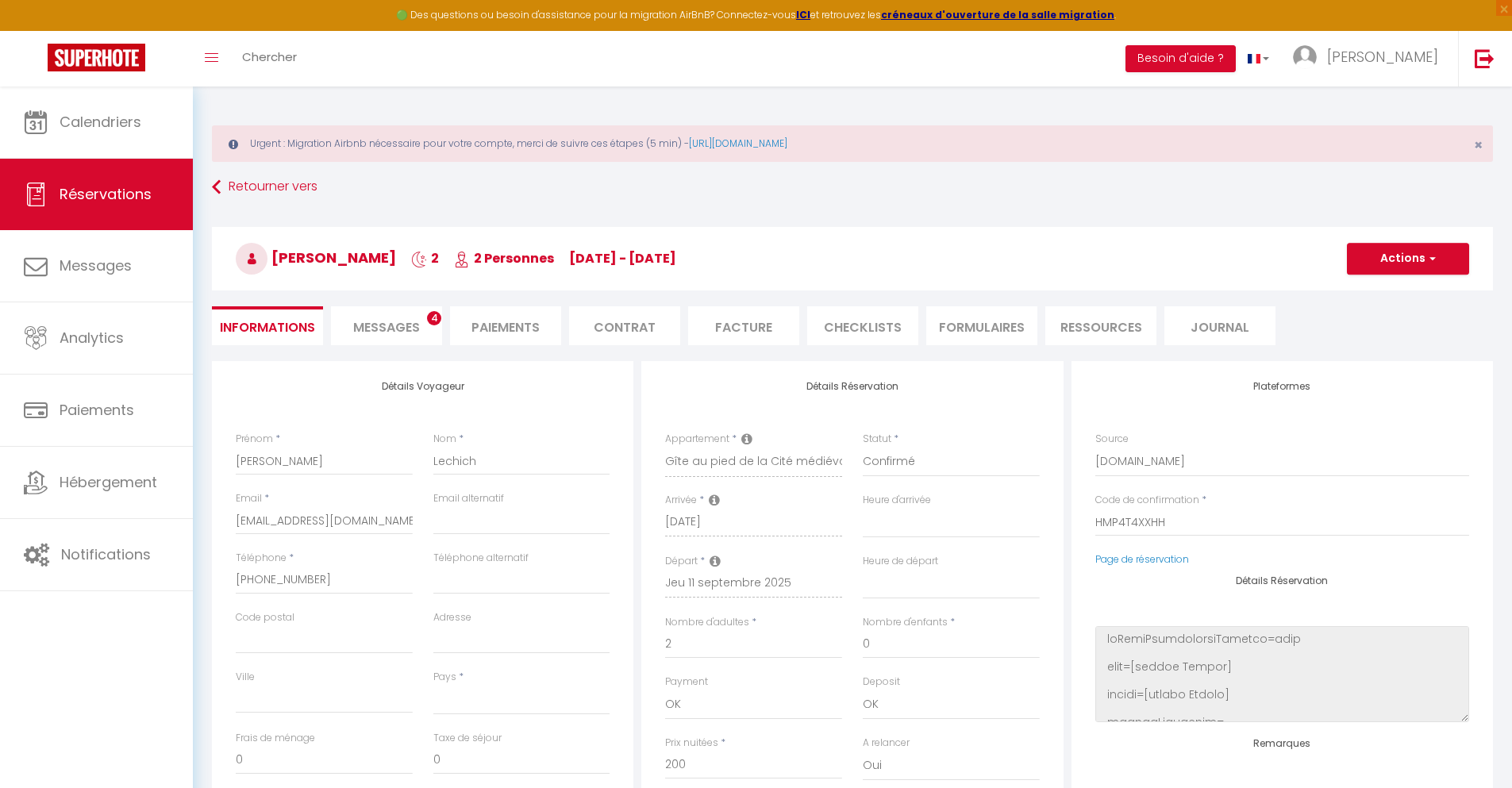
select select
type input "20"
type input "14.4"
select select
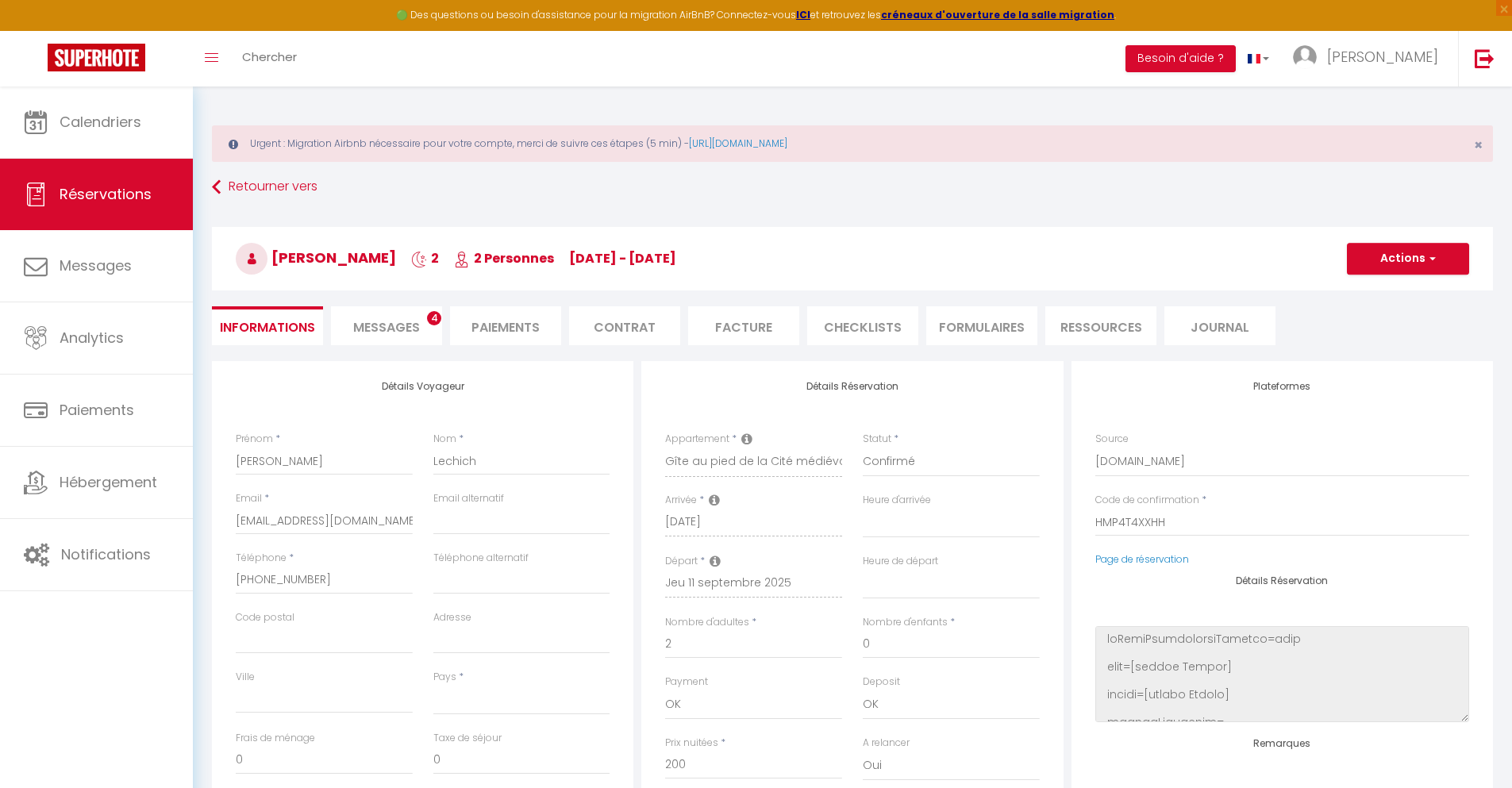
checkbox input "false"
select select
checkbox input "false"
select select
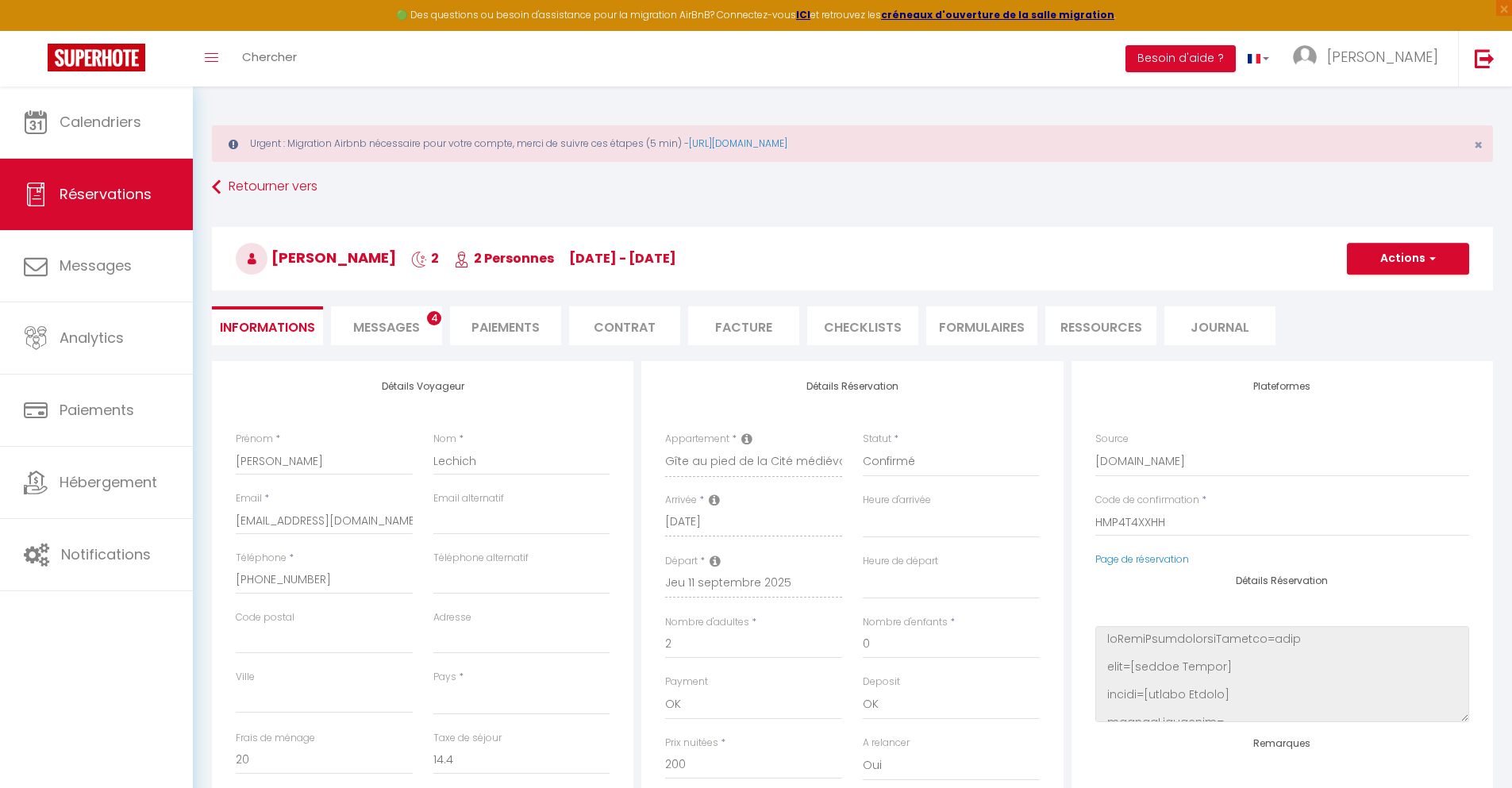
scroll to position [87, 0]
